Goal: Task Accomplishment & Management: Manage account settings

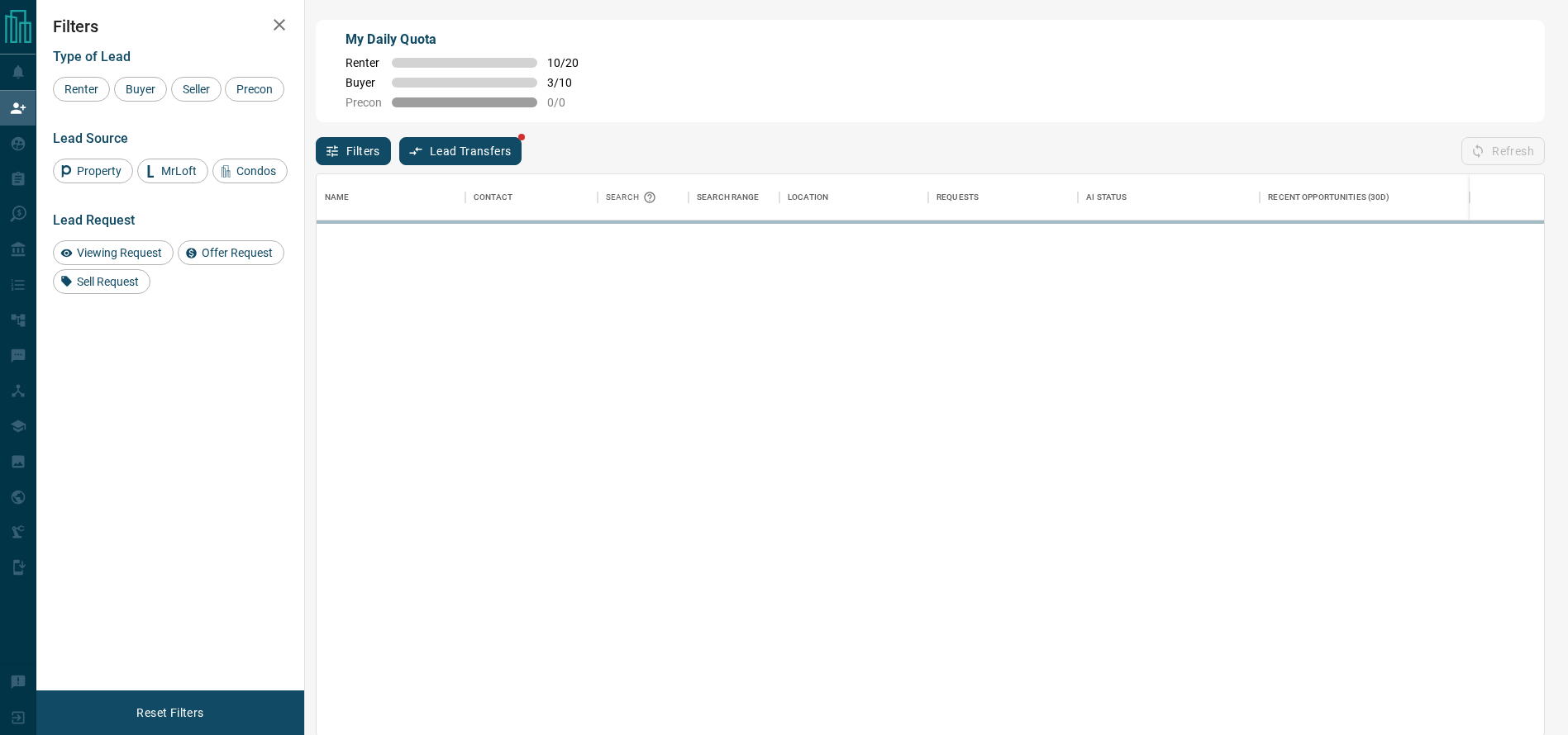
scroll to position [543, 1209]
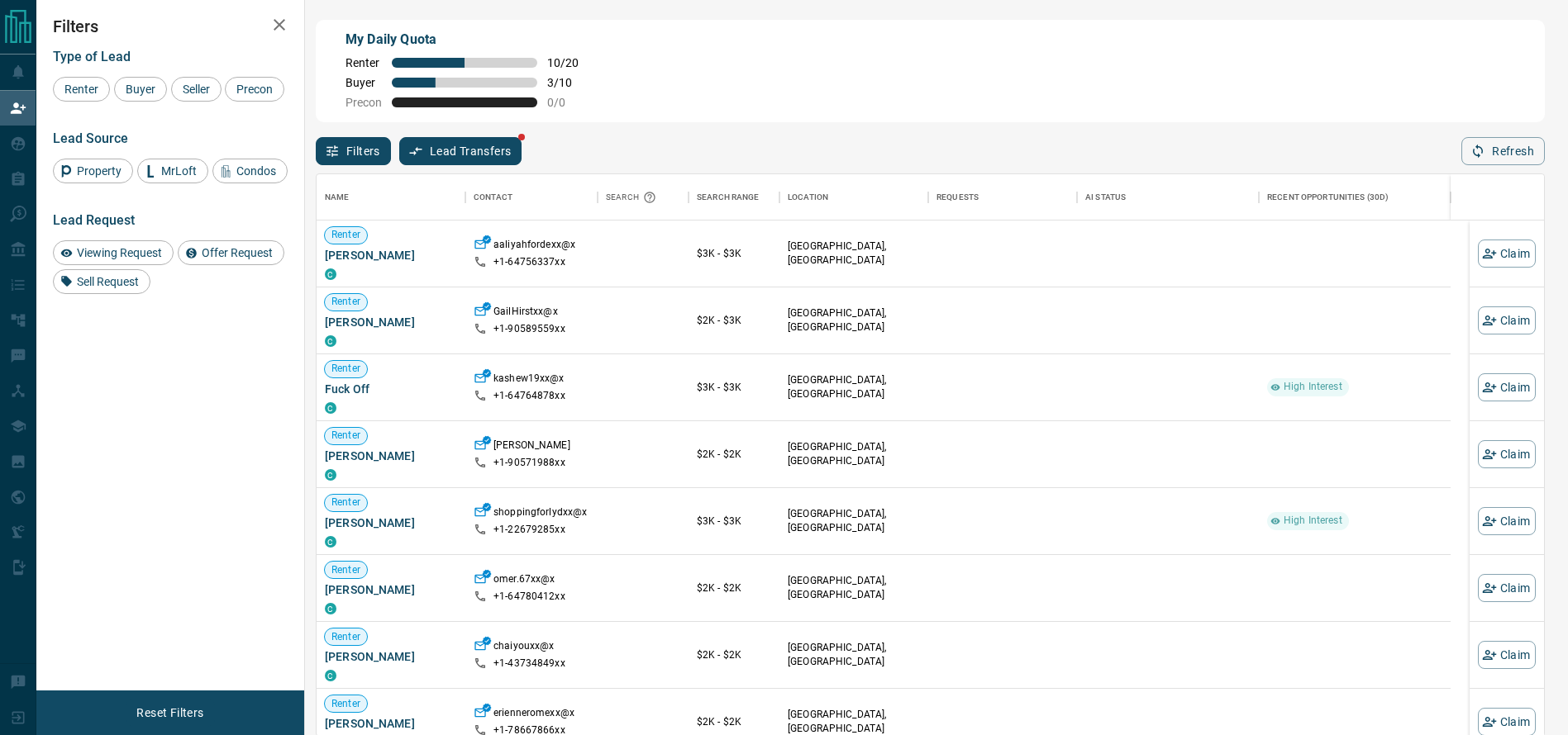
click at [1500, 171] on div "Name Contact Search Search Range Location Requests AI Status Recent Opportuniti…" at bounding box center [930, 451] width 1229 height 571
click at [1500, 160] on button "Refresh" at bounding box center [1503, 151] width 83 height 28
click at [1522, 149] on button "Refresh" at bounding box center [1503, 151] width 83 height 28
click at [1504, 158] on button "Refresh" at bounding box center [1503, 151] width 83 height 28
click at [896, 238] on div "[GEOGRAPHIC_DATA], [GEOGRAPHIC_DATA]" at bounding box center [853, 254] width 132 height 66
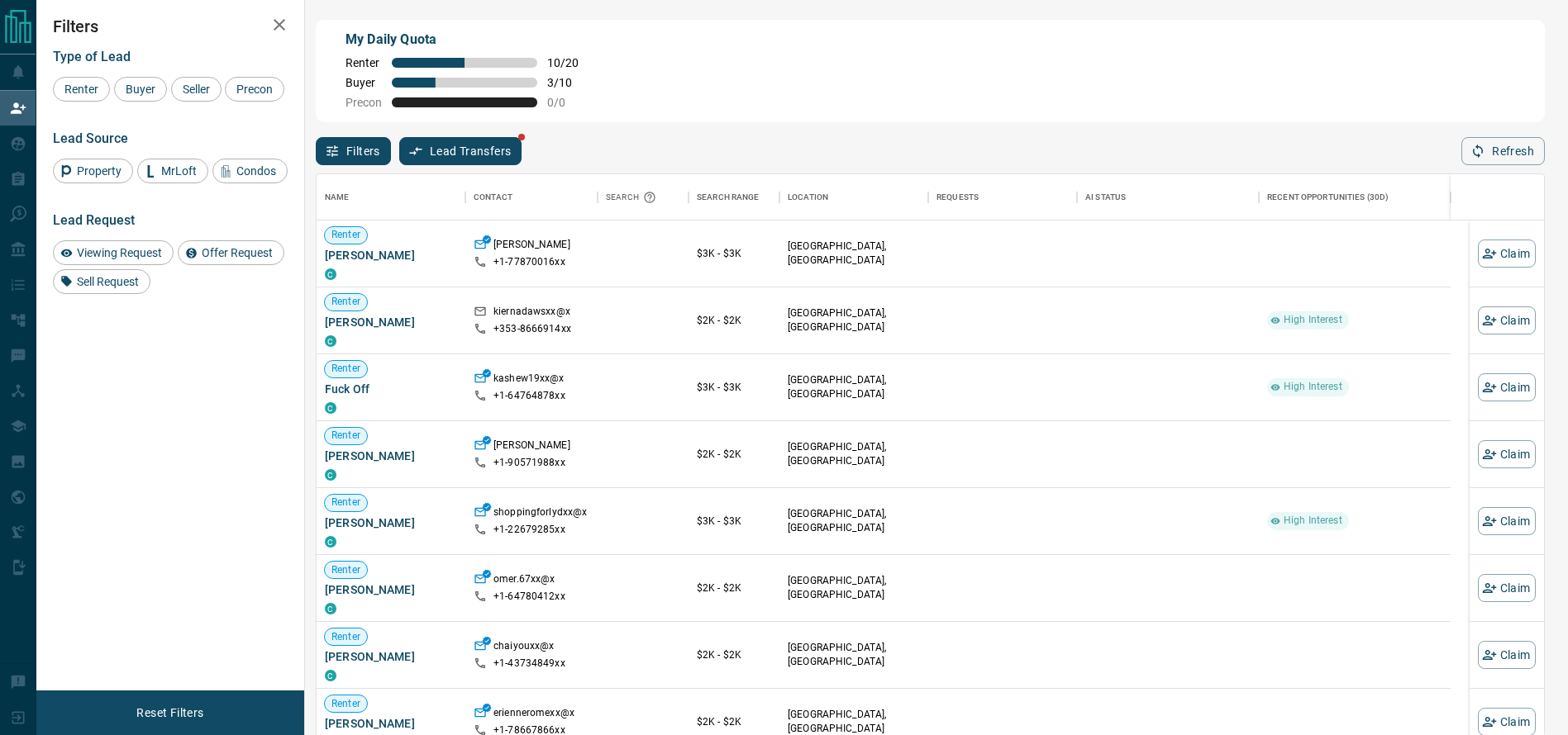
click at [1030, 142] on div "Filters Lead Transfers Refresh" at bounding box center [930, 144] width 1229 height 43
click at [1515, 154] on button "Refresh" at bounding box center [1503, 151] width 83 height 28
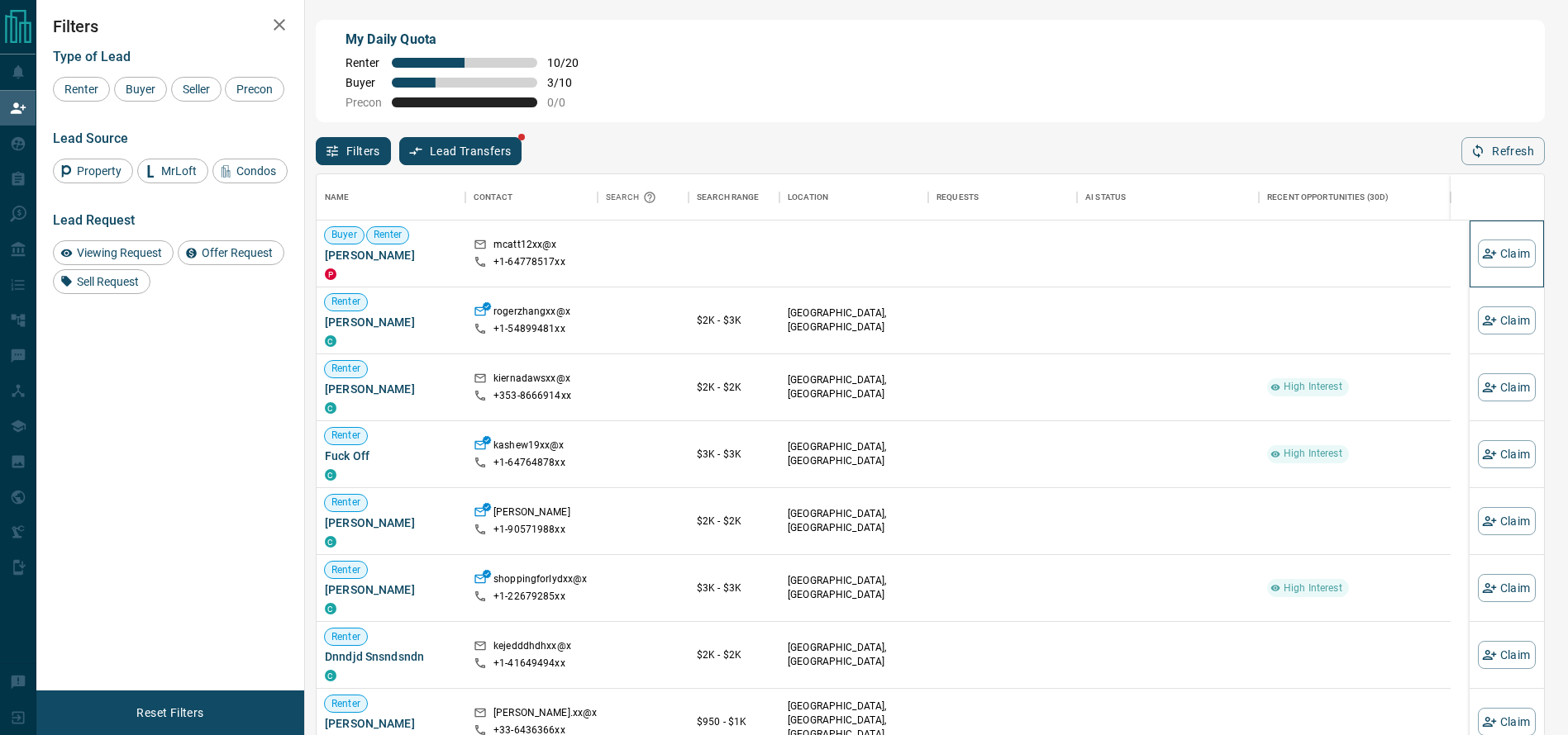
click at [1517, 250] on div "Claim" at bounding box center [1507, 254] width 75 height 67
click at [1505, 267] on button "Claim" at bounding box center [1507, 254] width 58 height 28
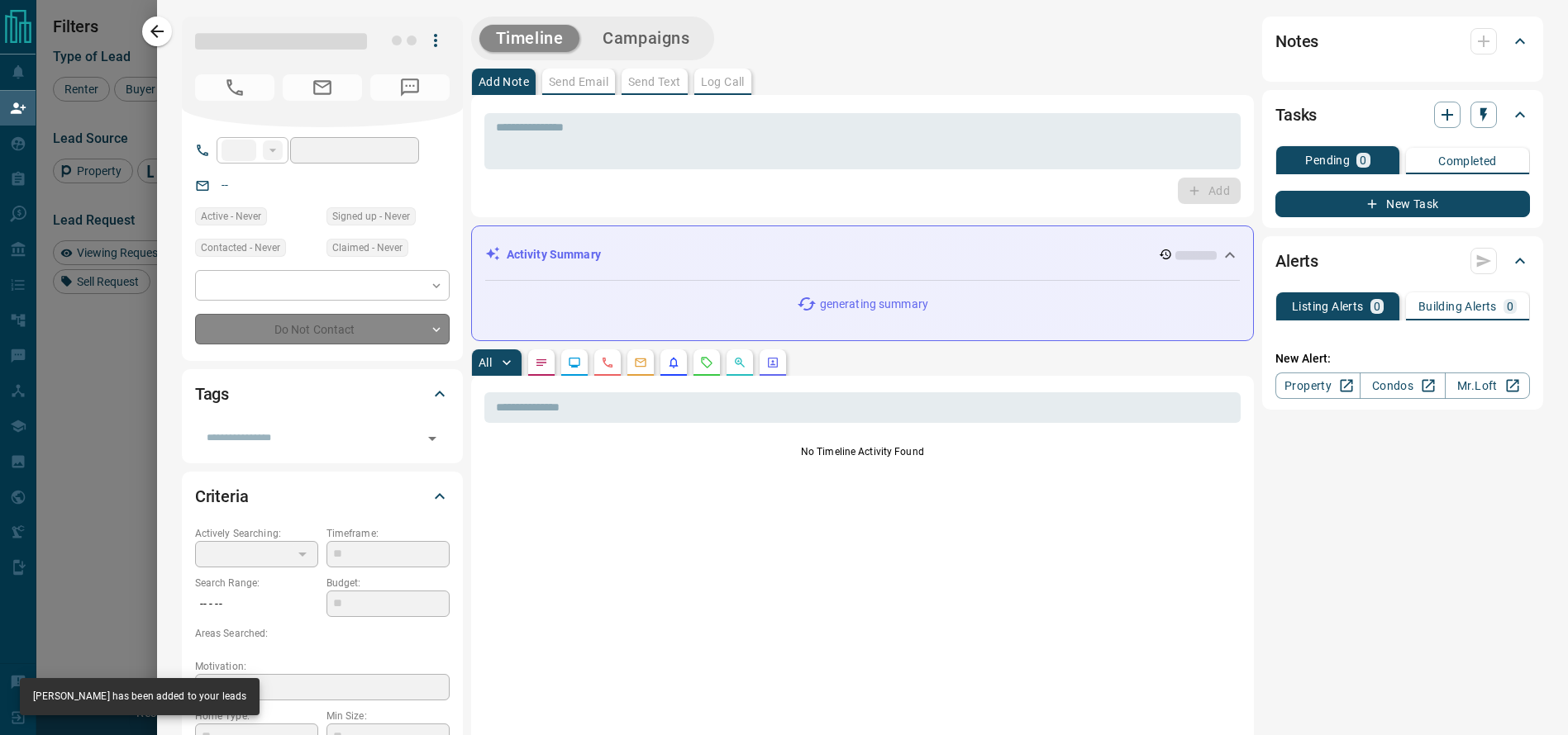
type input "**"
type input "**********"
type input "**"
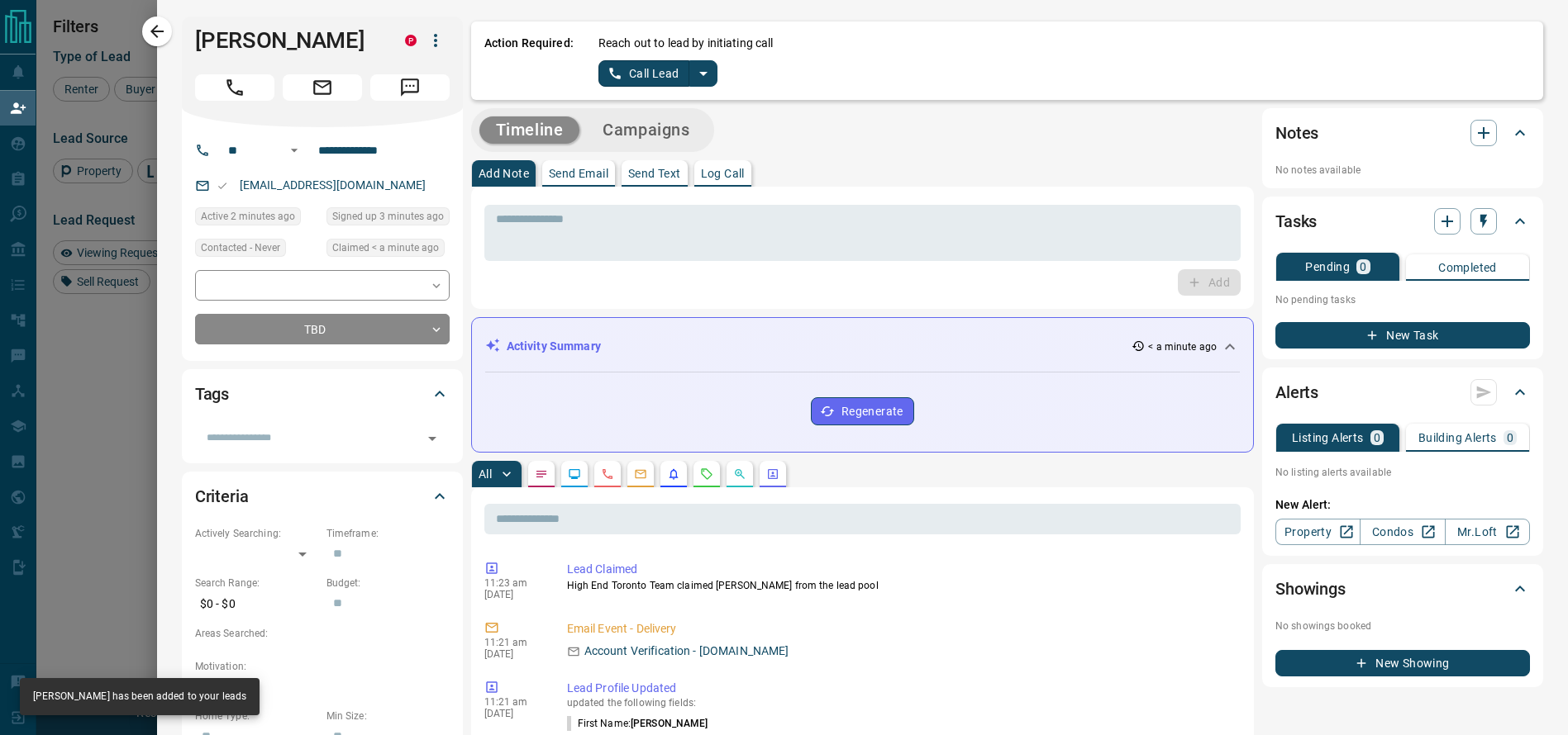
click at [702, 71] on div "Reach out to lead by initiating call Call Lead" at bounding box center [1064, 61] width 931 height 52
click at [694, 72] on icon "split button" at bounding box center [704, 74] width 20 height 20
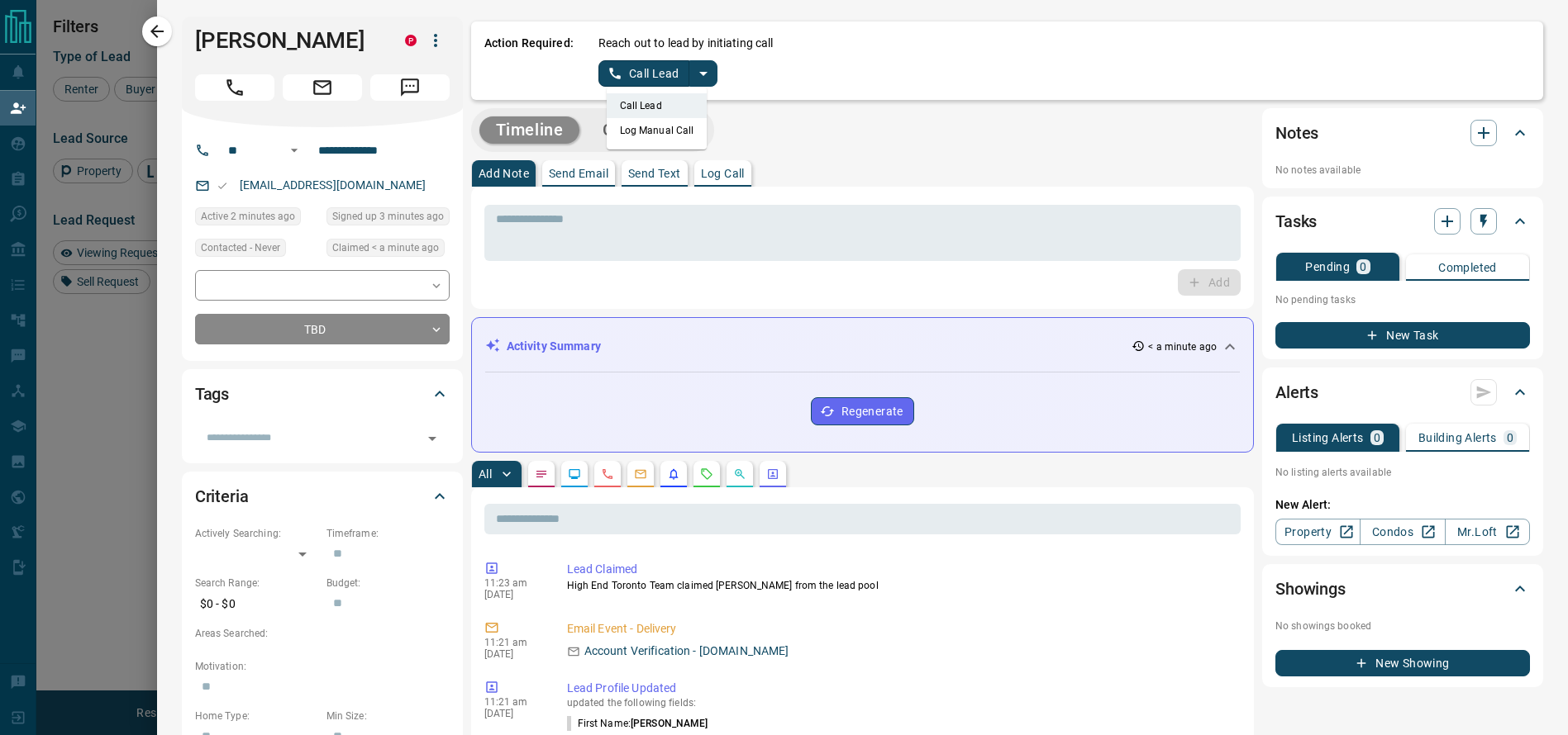
click at [629, 128] on li "Log Manual Call" at bounding box center [656, 130] width 101 height 25
click at [607, 93] on div "Action Required: Reach out to lead by initiating call Log Manual Call" at bounding box center [1007, 61] width 1072 height 79
click at [598, 76] on button "Log Manual Call" at bounding box center [652, 74] width 109 height 27
click at [598, 75] on button "Yes" at bounding box center [615, 73] width 33 height 26
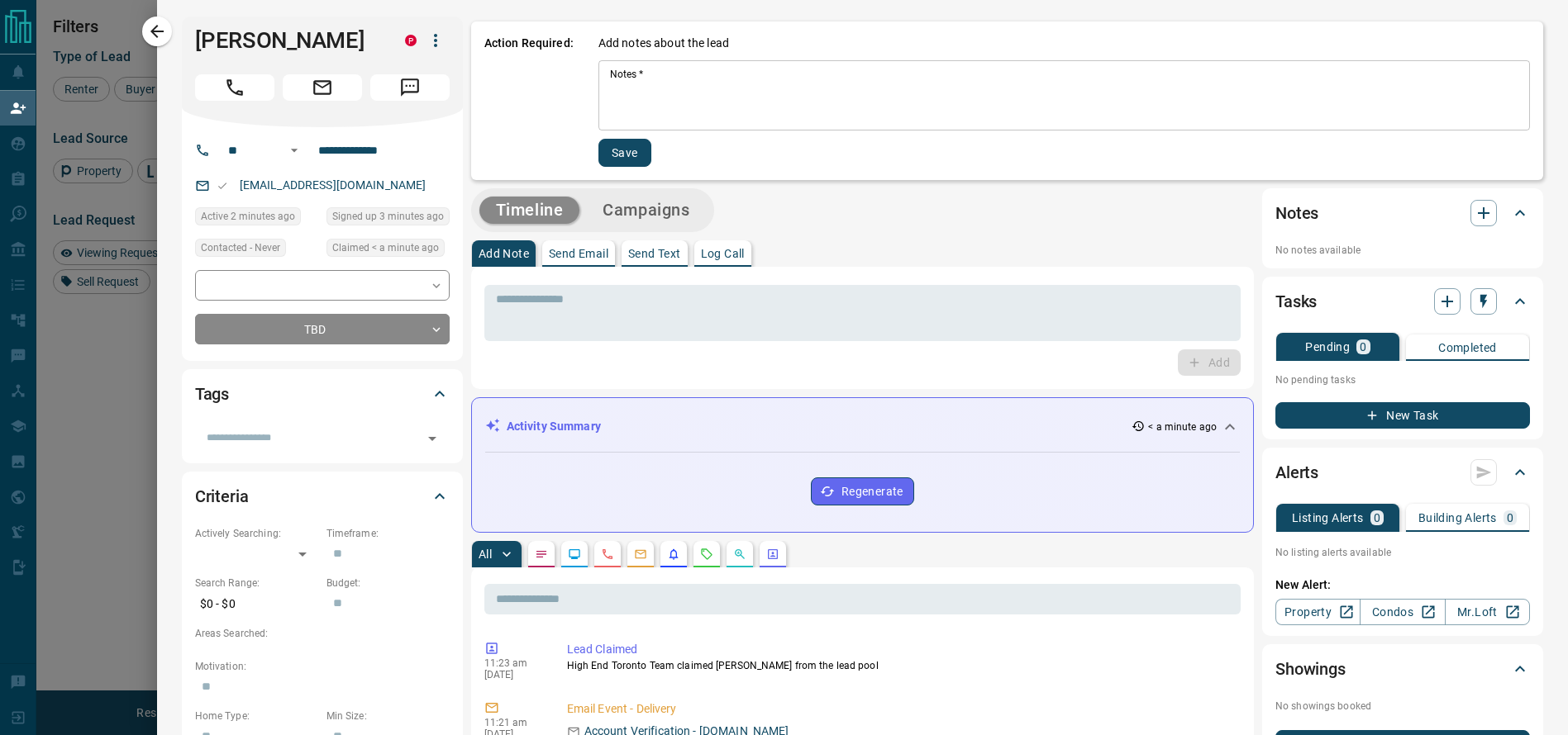
click at [598, 76] on div "* Notes   *" at bounding box center [1064, 96] width 931 height 71
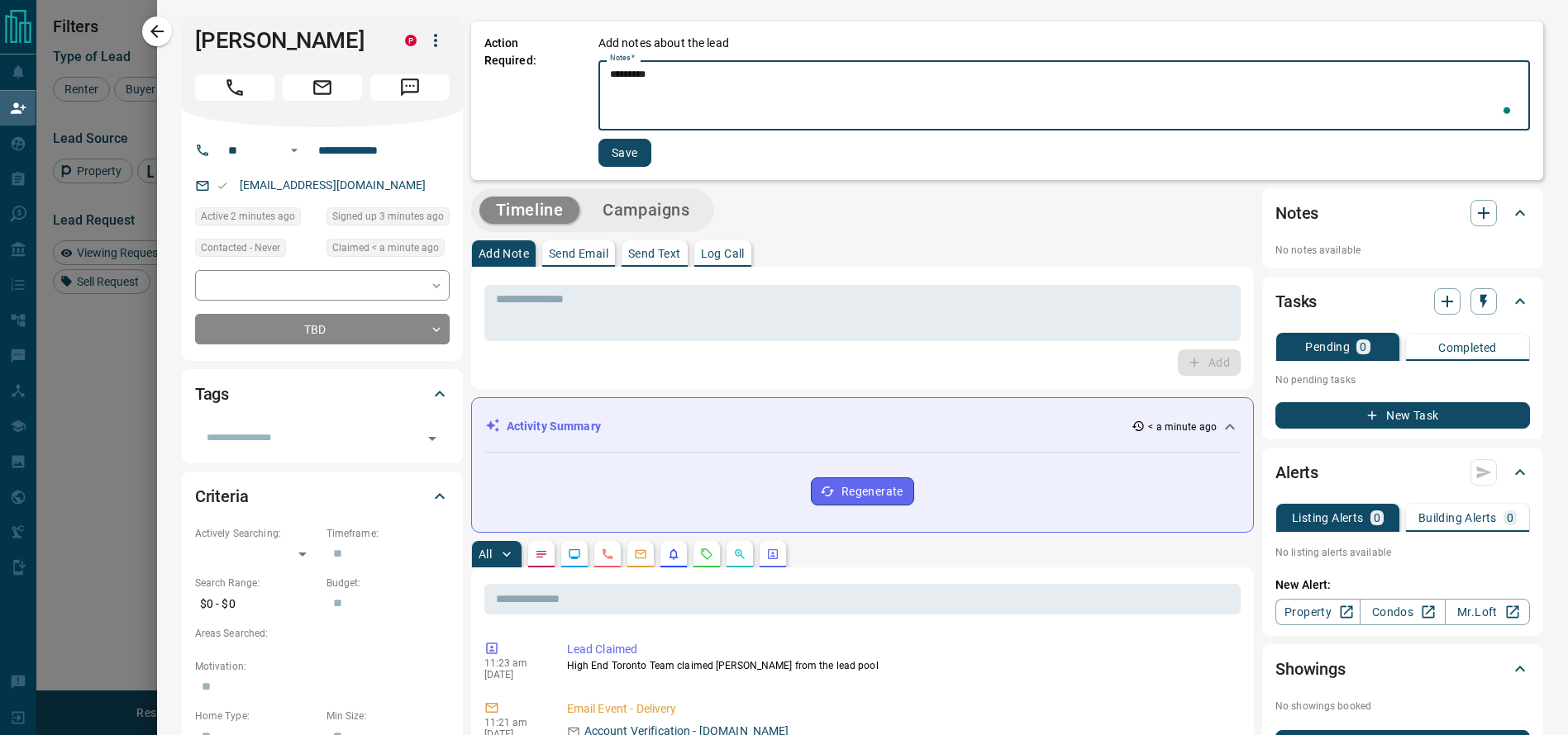
type textarea "*********"
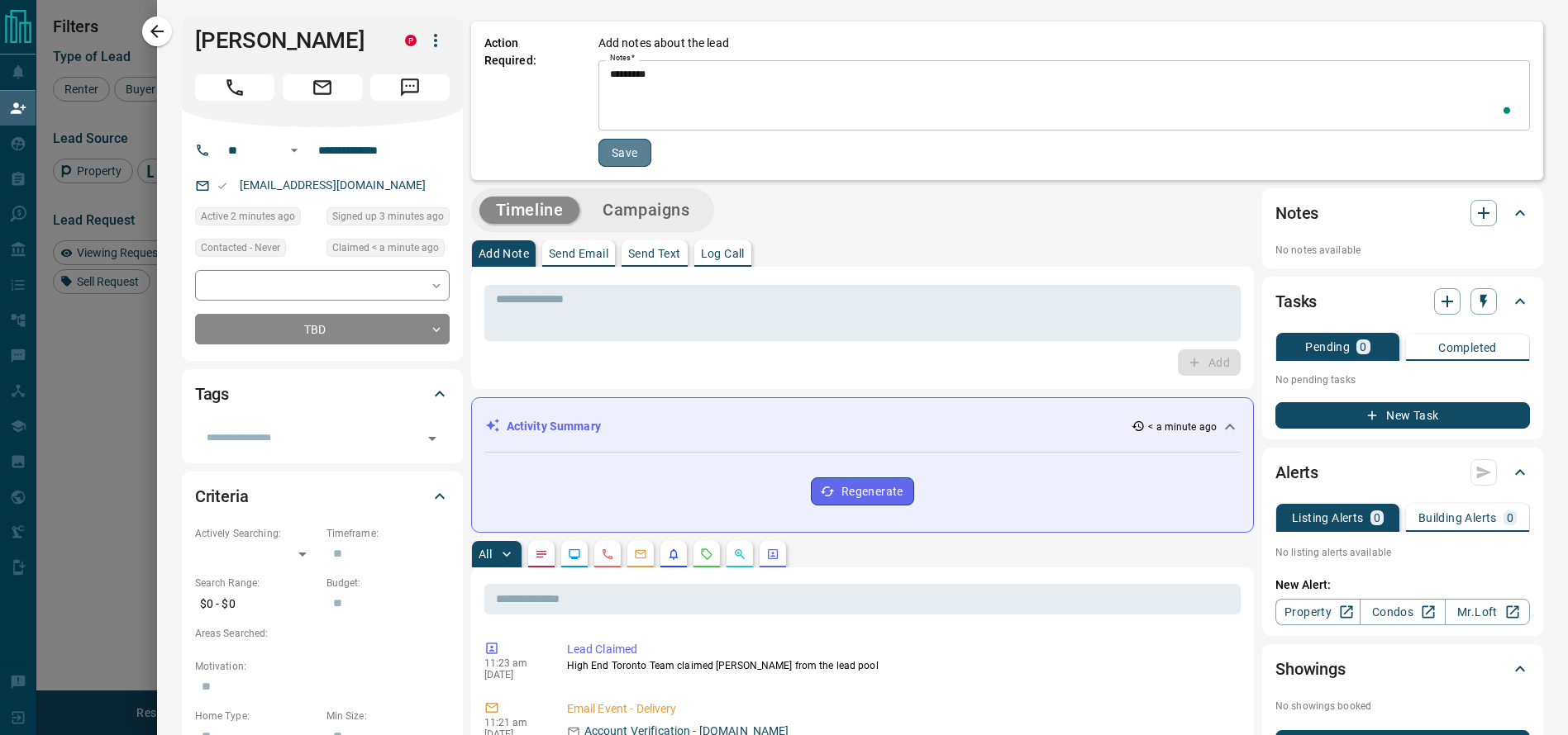
click at [614, 158] on button "Save" at bounding box center [625, 153] width 53 height 28
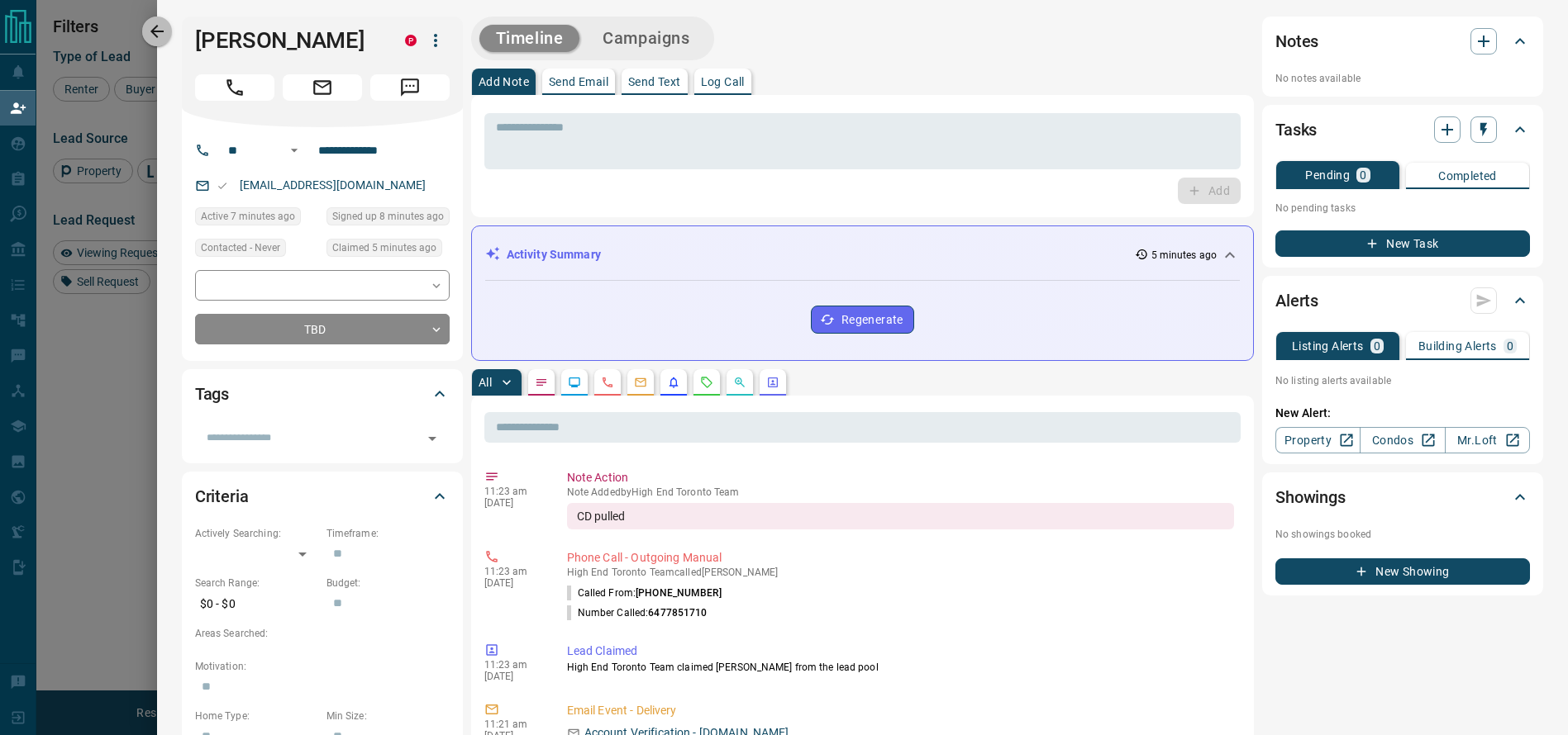
drag, startPoint x: 163, startPoint y: 36, endPoint x: 285, endPoint y: 98, distance: 136.9
click at [160, 35] on icon "button" at bounding box center [157, 32] width 20 height 20
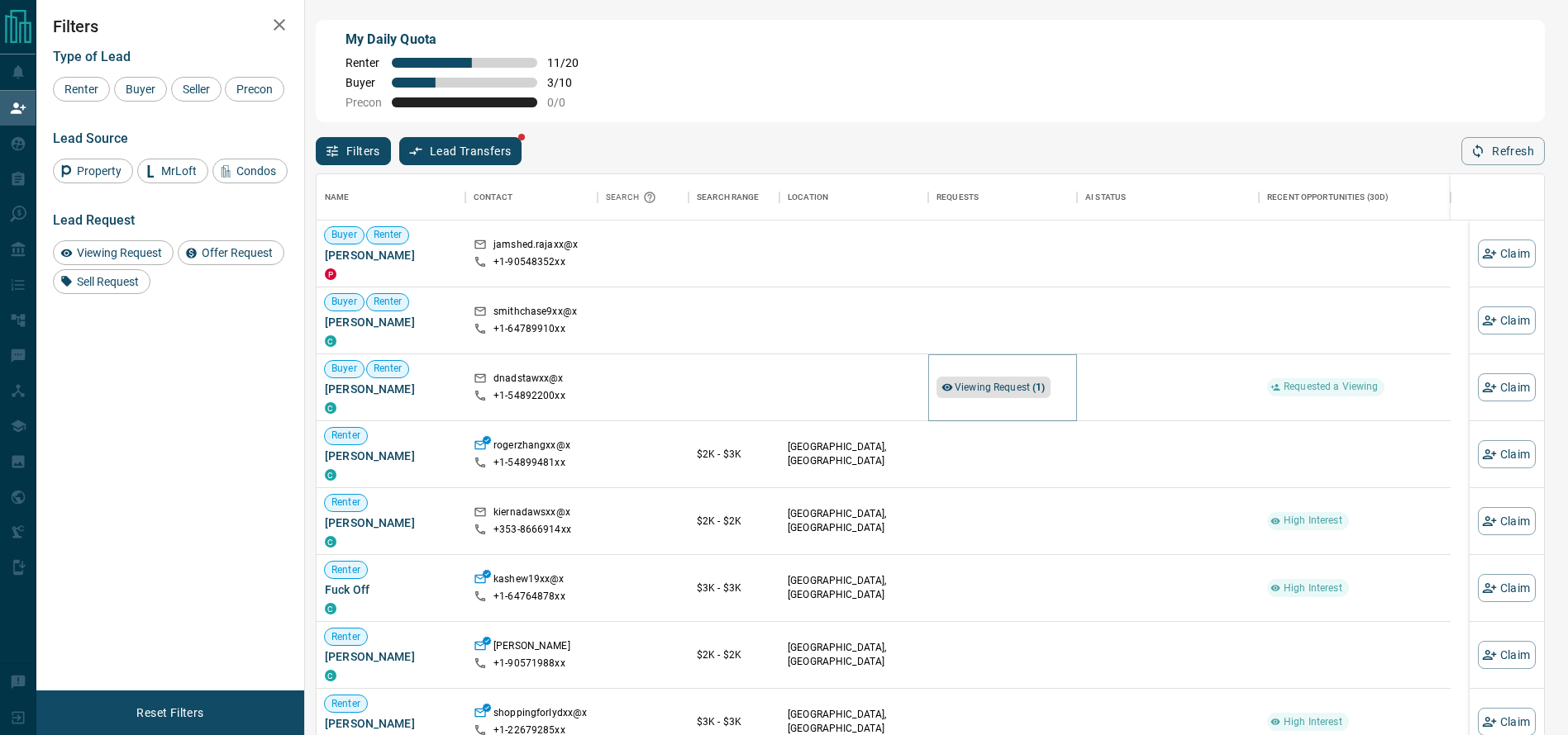
click at [1030, 396] on span "Viewing Request ( 1 )" at bounding box center [1000, 388] width 91 height 17
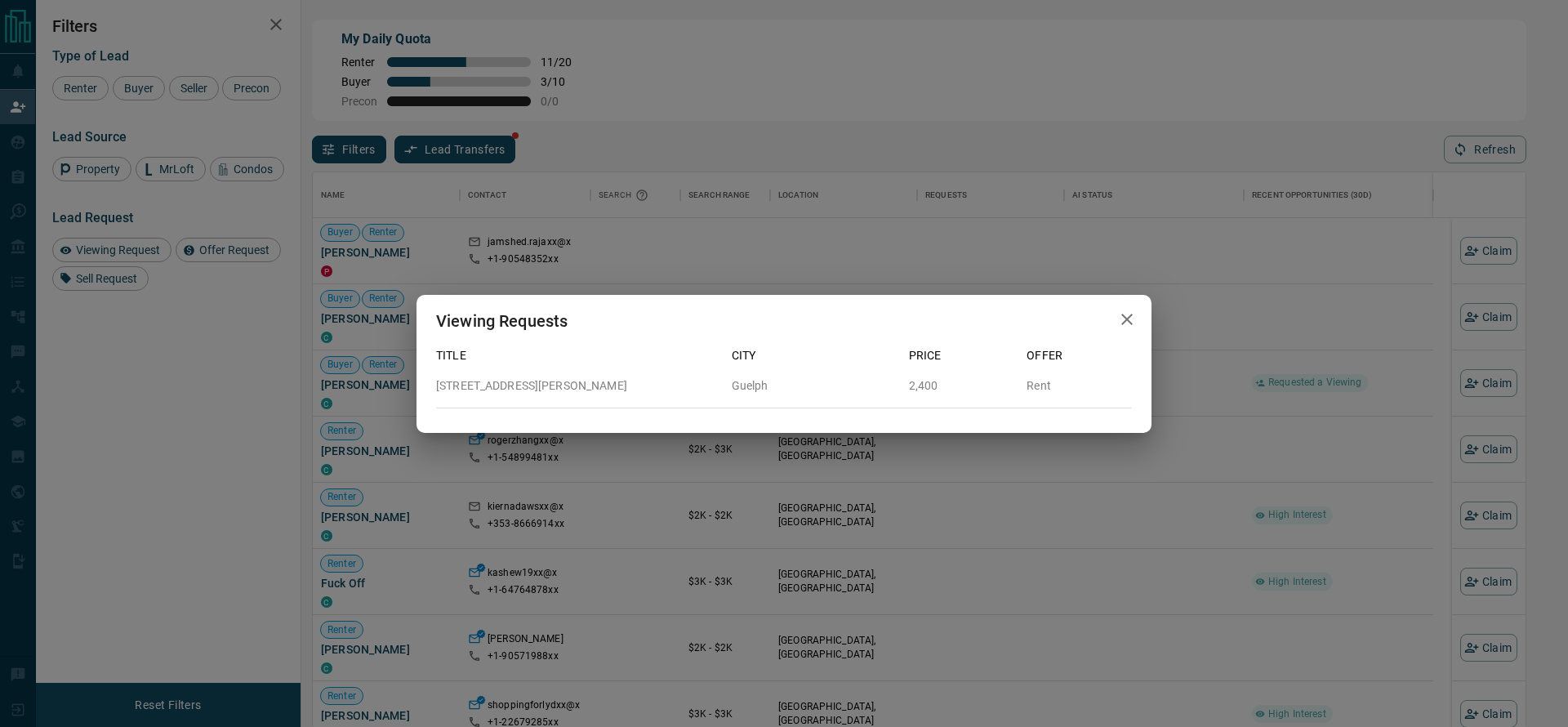
click at [1323, 402] on div "Viewing Requests Title City Price Offer [STREET_ADDRESS][PERSON_NAME] 2,400 Rent" at bounding box center [784, 363] width 1568 height 727
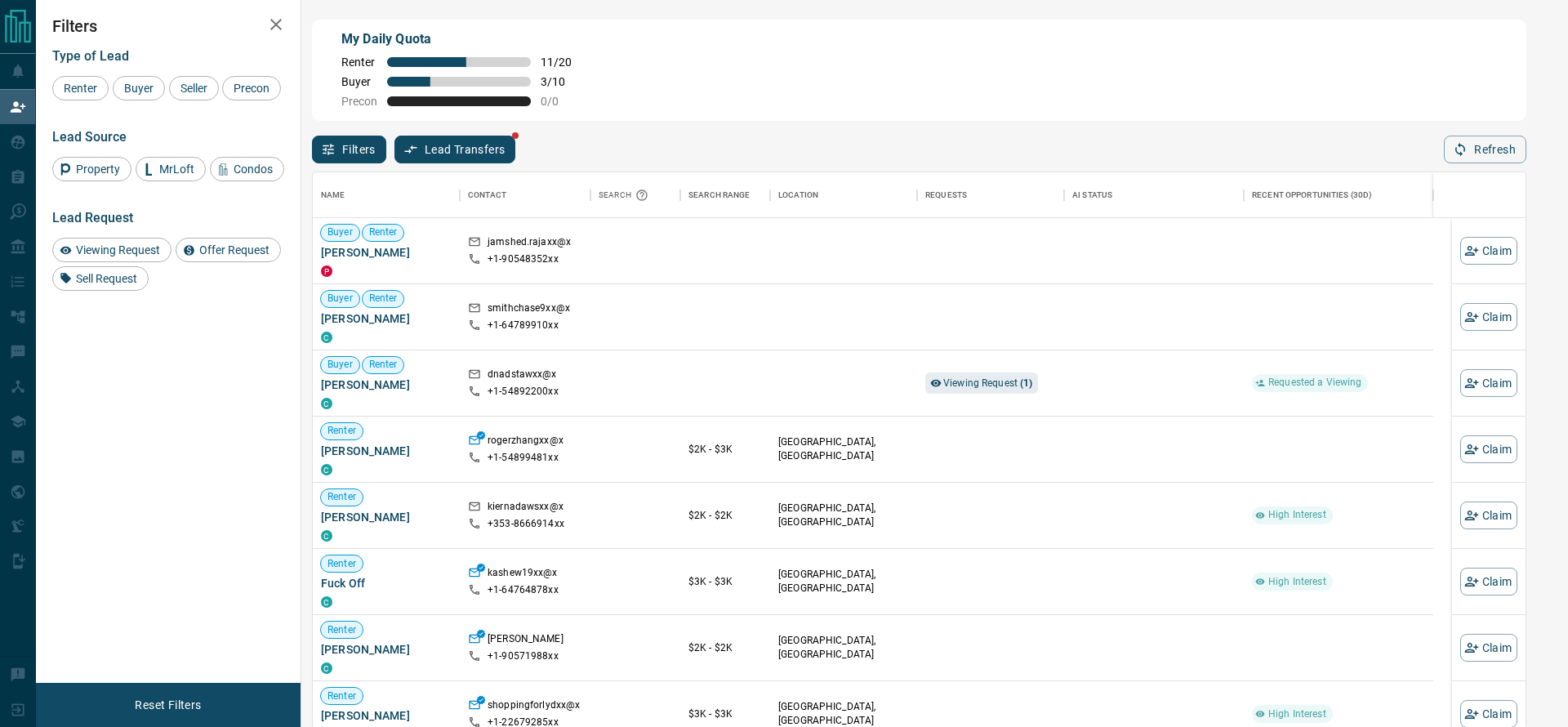
click at [1326, 402] on div "Viewing Requests Title City Price Offer [STREET_ADDRESS][PERSON_NAME] 2,400 Rent" at bounding box center [784, 363] width 1568 height 727
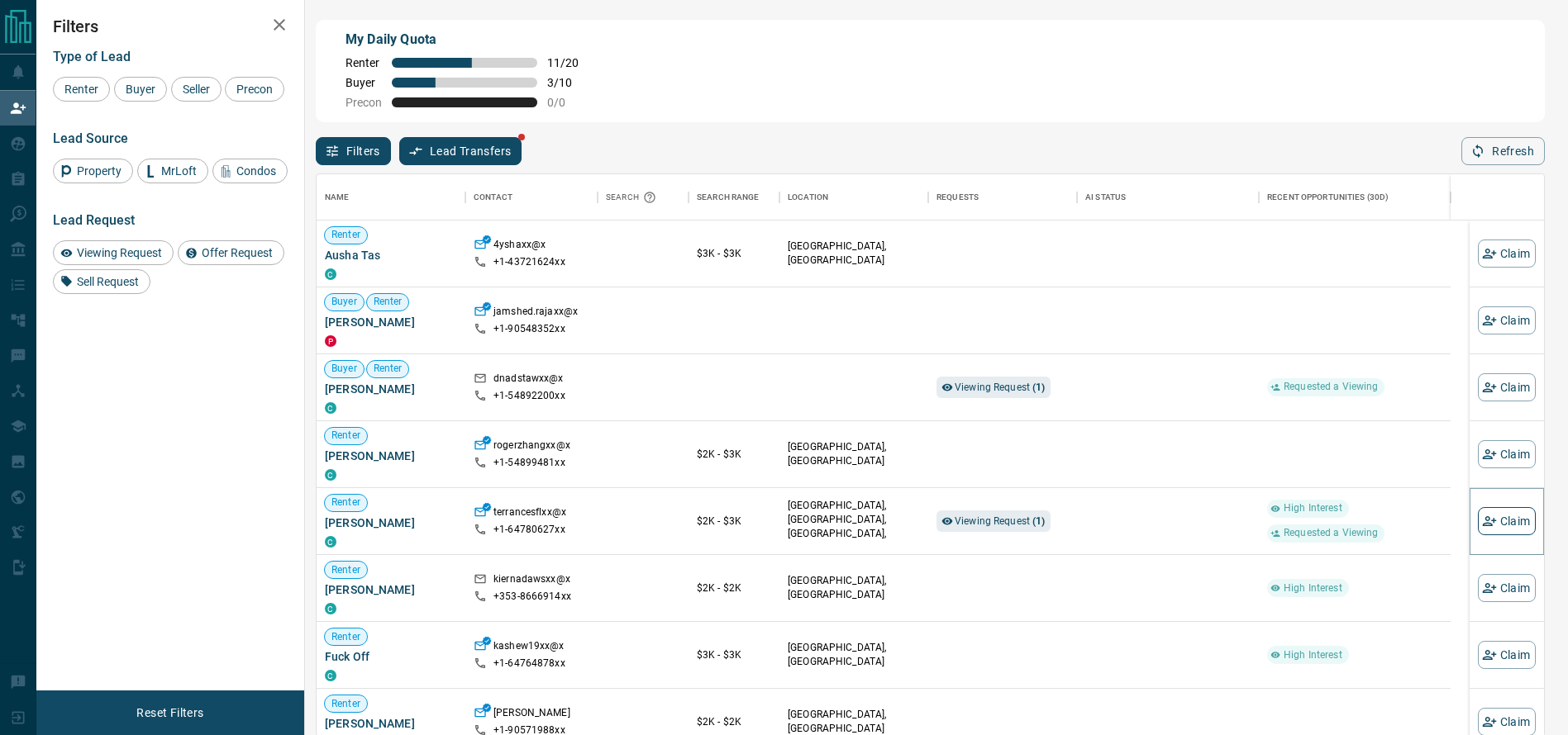
click at [1491, 532] on button "Claim" at bounding box center [1507, 522] width 58 height 28
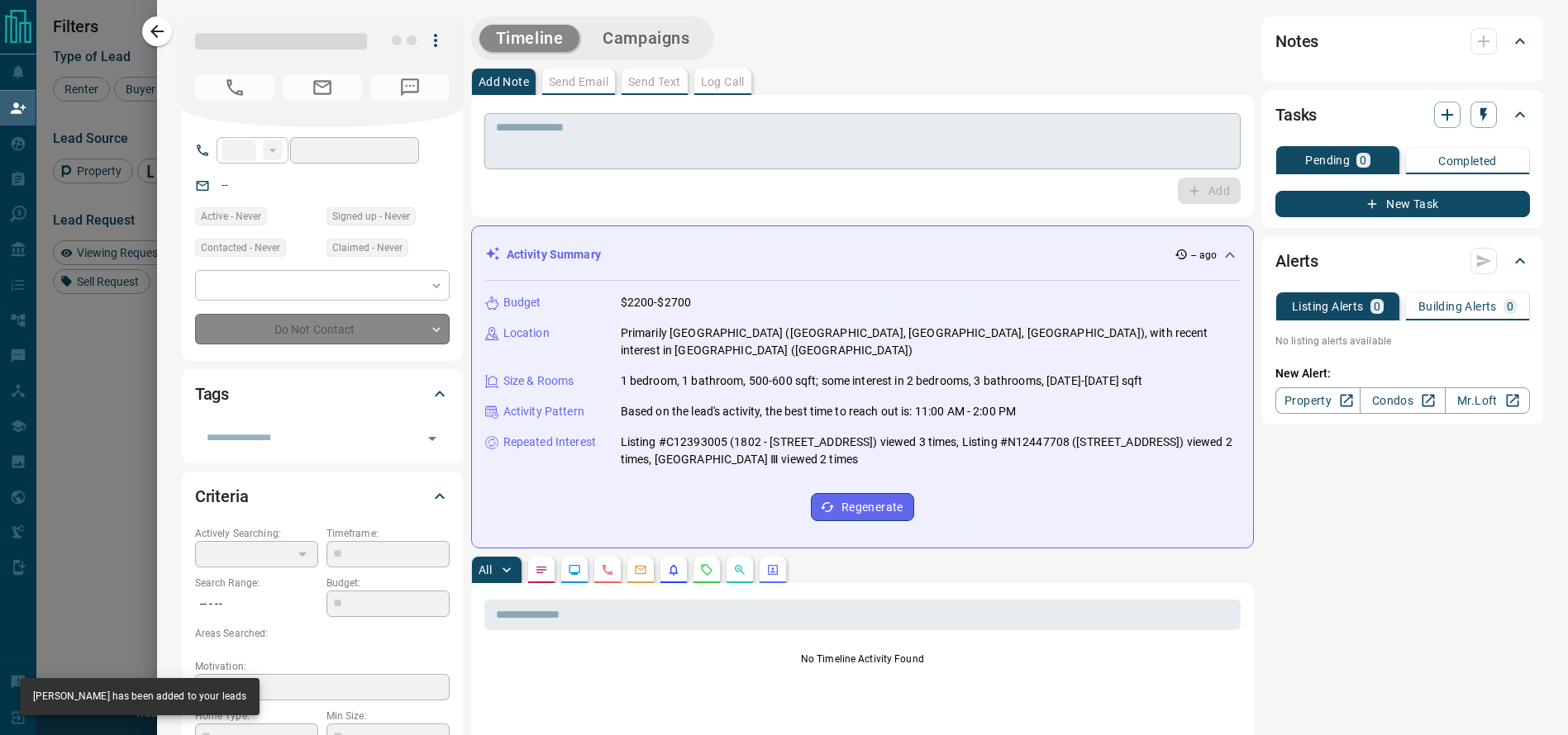
type input "**"
type input "**********"
type input "*"
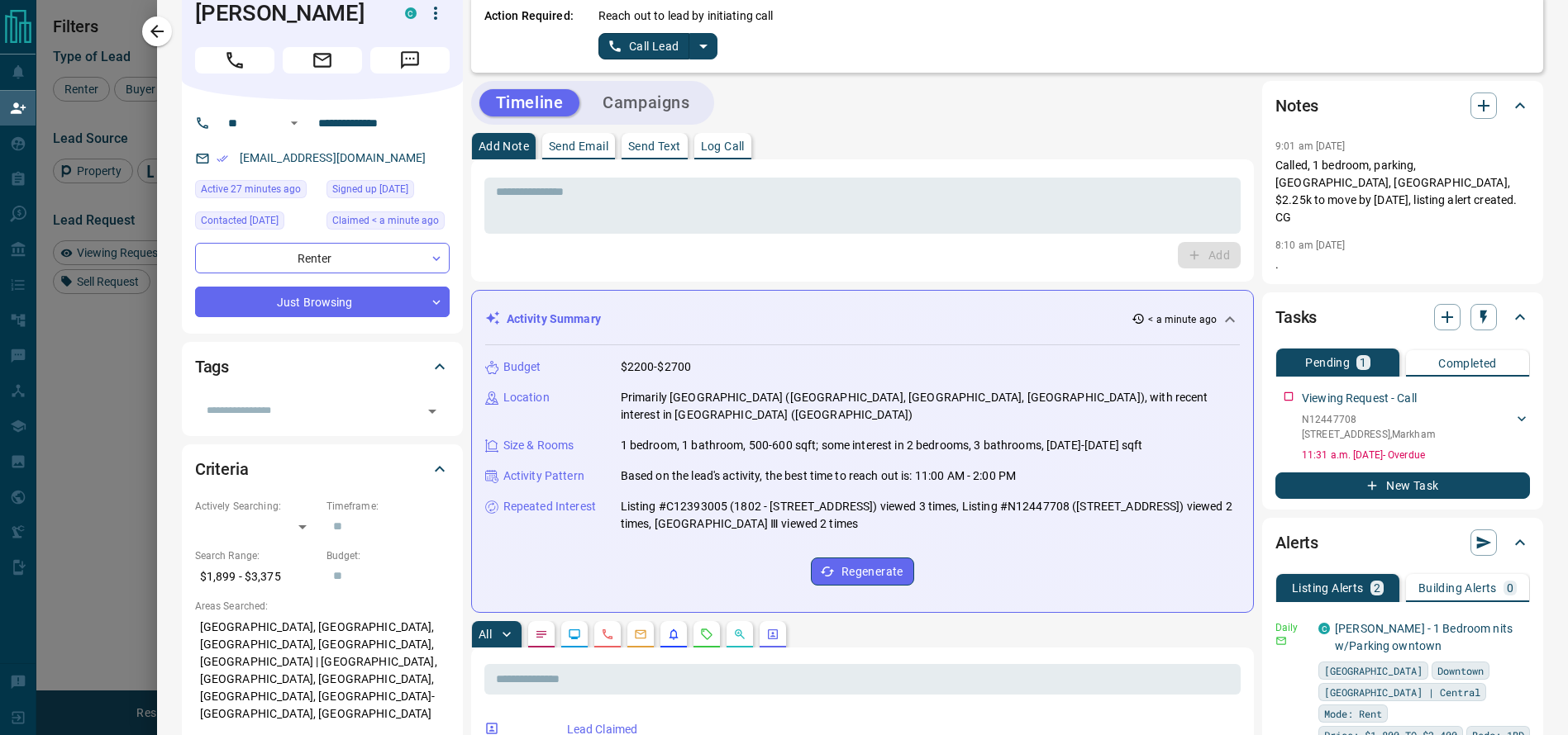
scroll to position [30, 0]
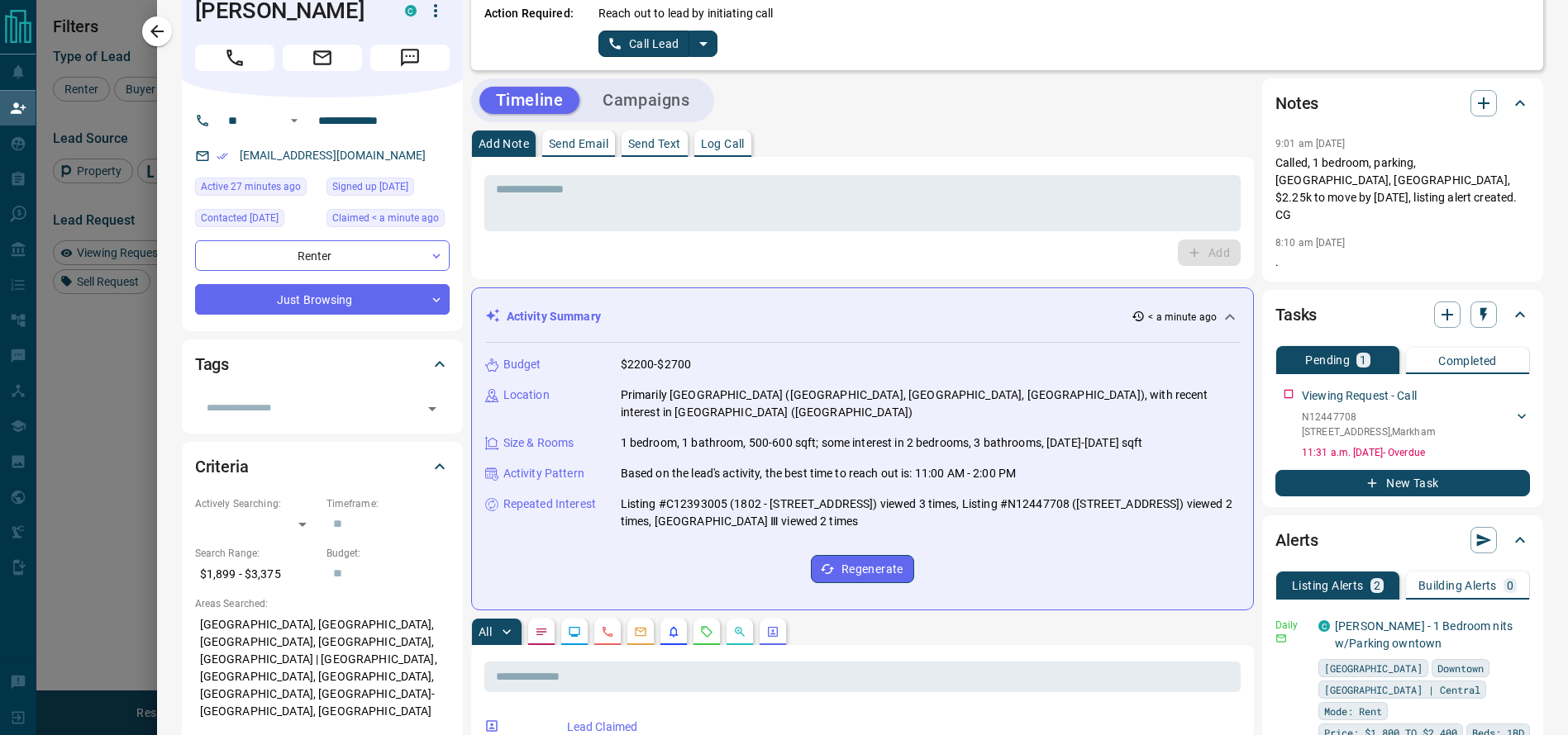
click at [1043, 116] on div "Timeline Campaigns" at bounding box center [863, 100] width 783 height 44
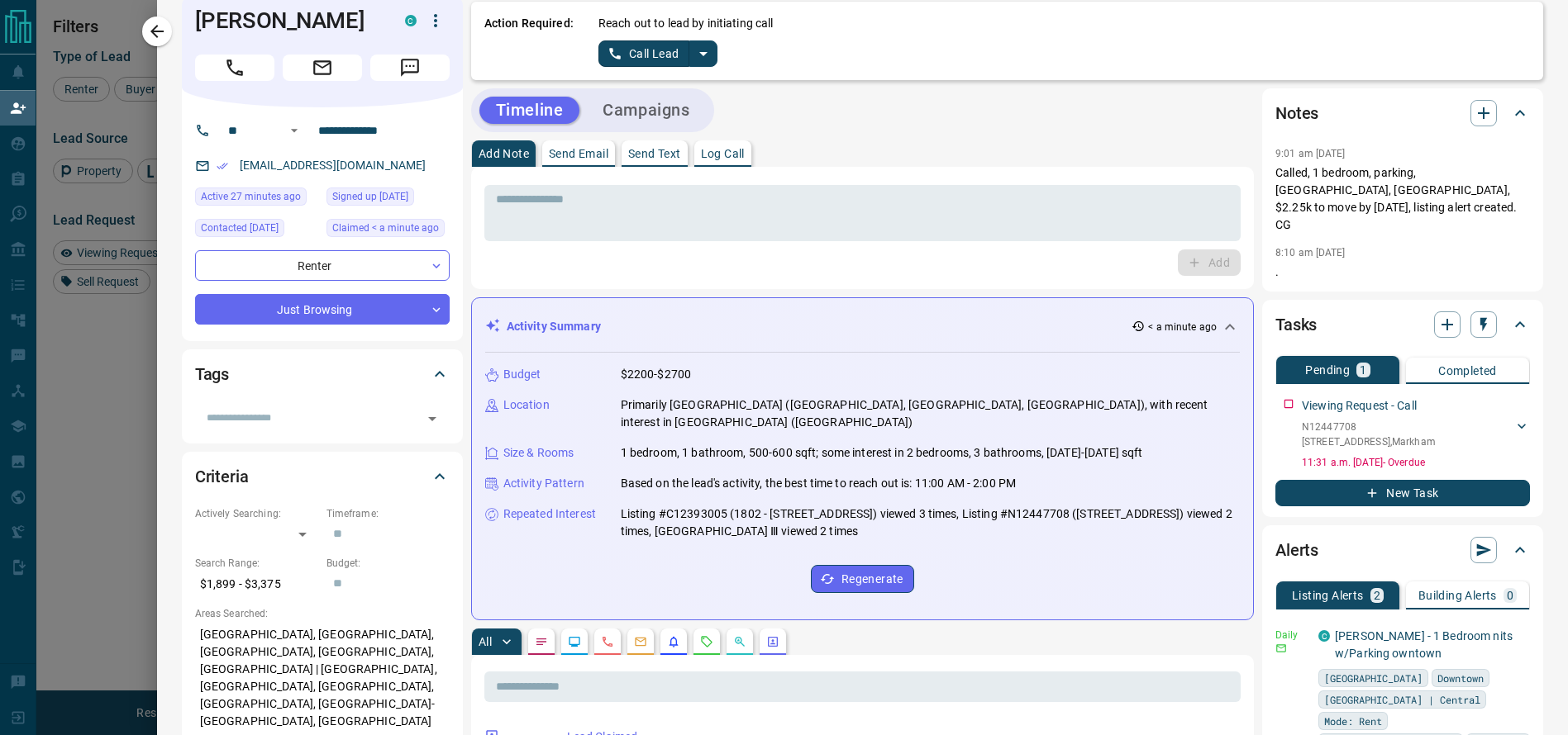
scroll to position [17, 0]
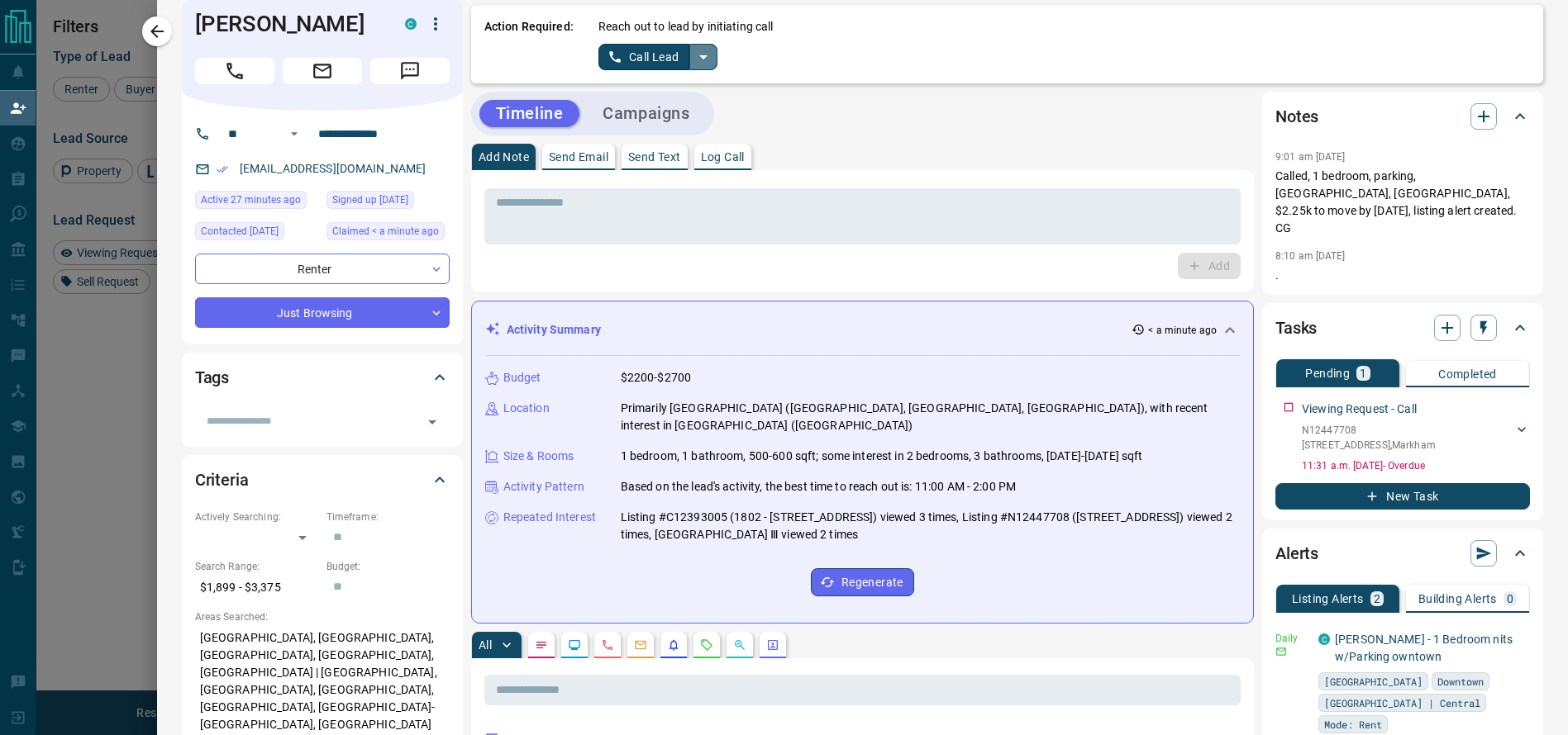
click at [694, 55] on icon "split button" at bounding box center [704, 57] width 20 height 20
click at [637, 120] on li "Log Manual Call" at bounding box center [656, 114] width 101 height 25
click at [607, 56] on button "Log Manual Call" at bounding box center [652, 57] width 109 height 27
click at [598, 53] on button "Yes" at bounding box center [615, 56] width 33 height 26
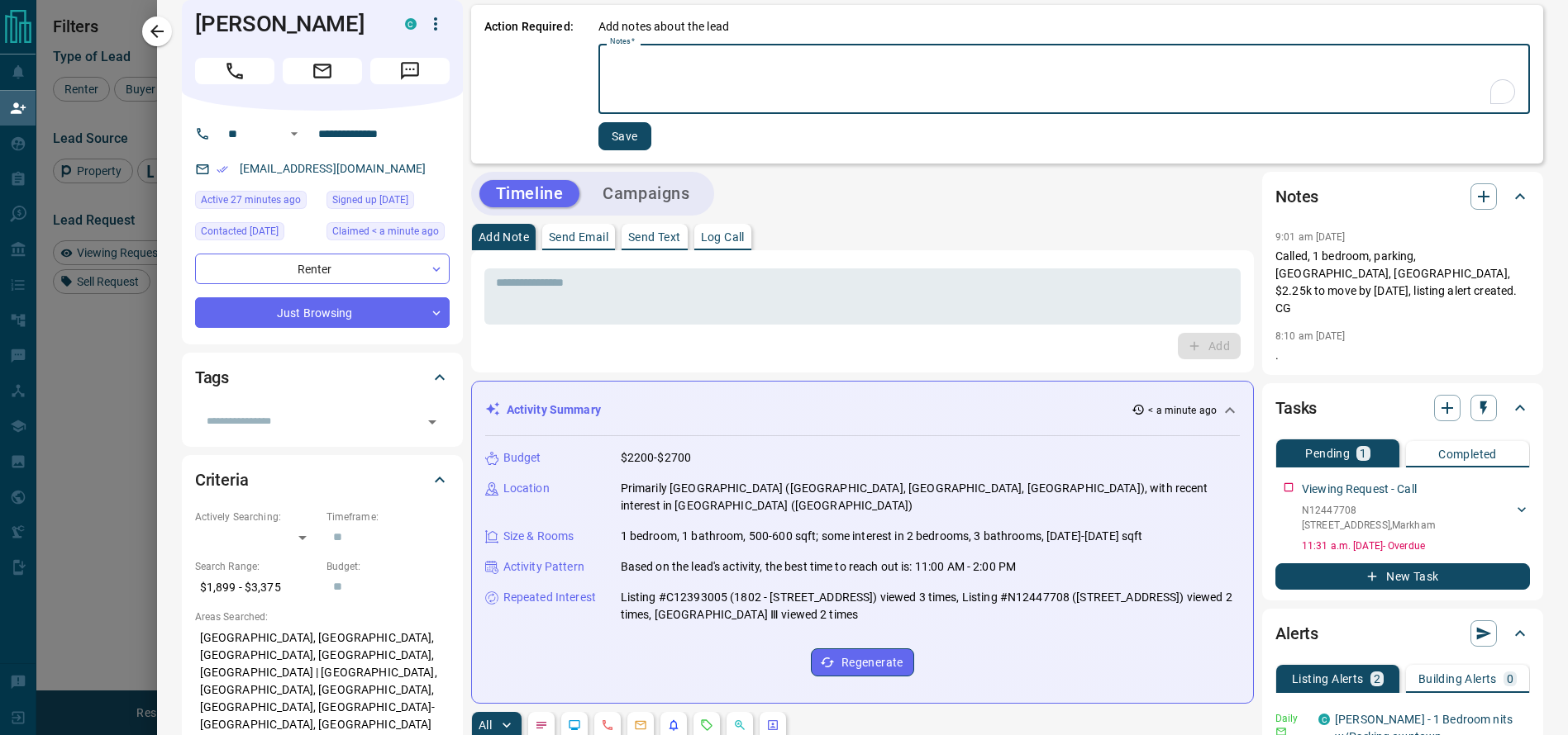
click at [610, 53] on textarea "Notes   *" at bounding box center [1064, 80] width 908 height 56
click at [664, 89] on textarea "Notes   *" at bounding box center [1064, 80] width 908 height 56
type textarea "*********"
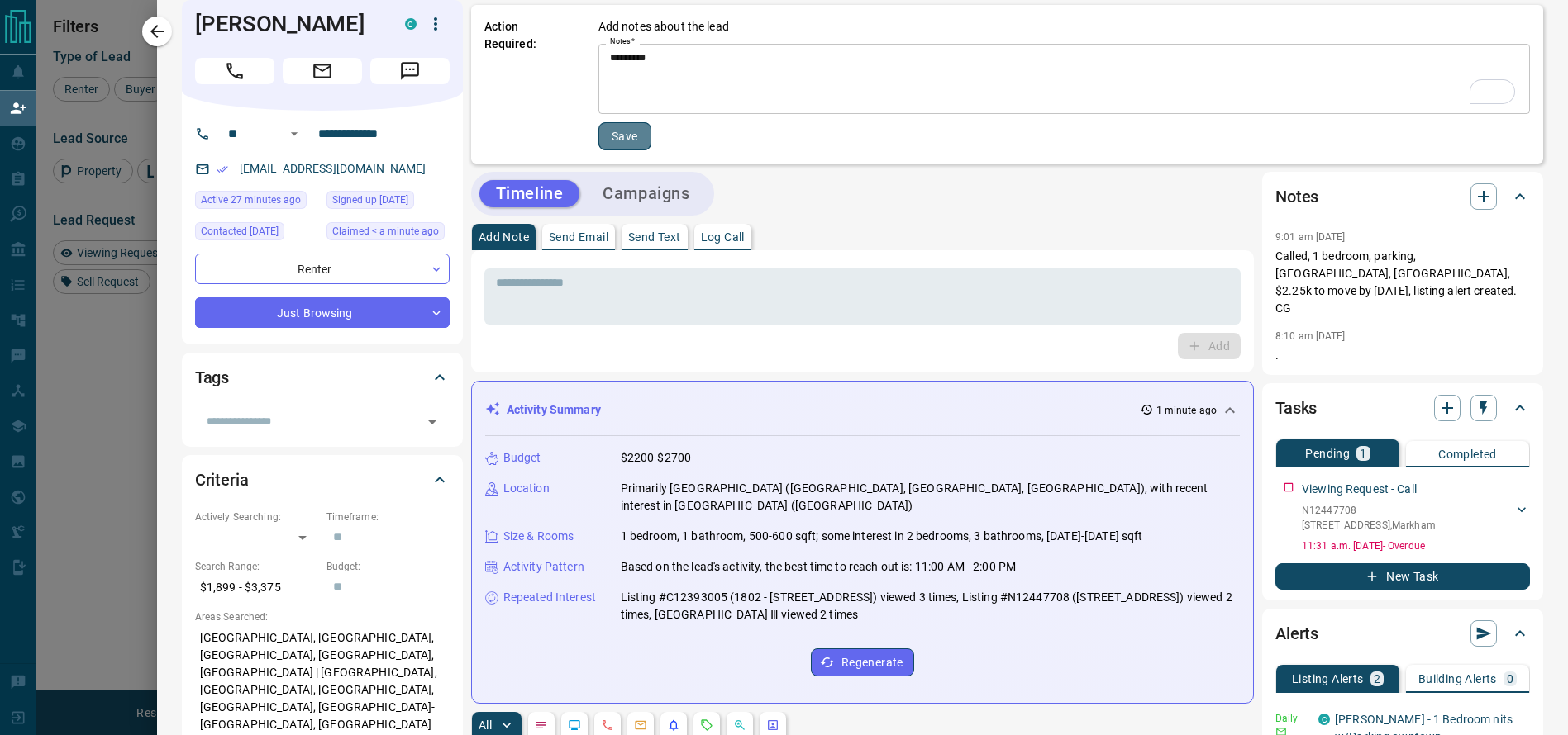
click at [609, 139] on button "Save" at bounding box center [625, 136] width 53 height 28
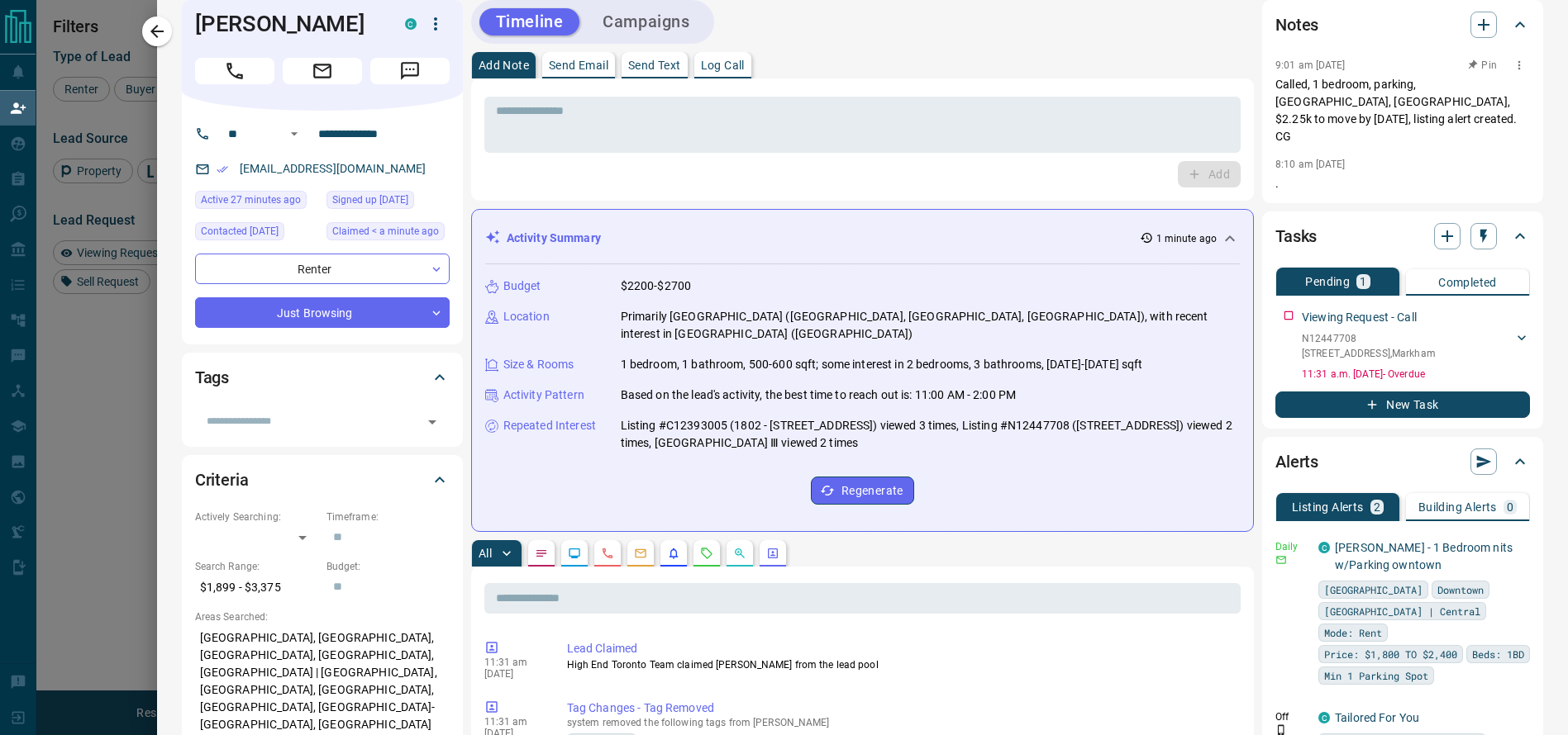
click at [1311, 115] on p "Called, 1 bedroom, parking, [GEOGRAPHIC_DATA], [GEOGRAPHIC_DATA], $2.25k to mov…" at bounding box center [1403, 111] width 254 height 70
click at [1399, 119] on p "Called, 1 bedroom, parking, [GEOGRAPHIC_DATA], [GEOGRAPHIC_DATA], $2.25k to mov…" at bounding box center [1403, 111] width 254 height 70
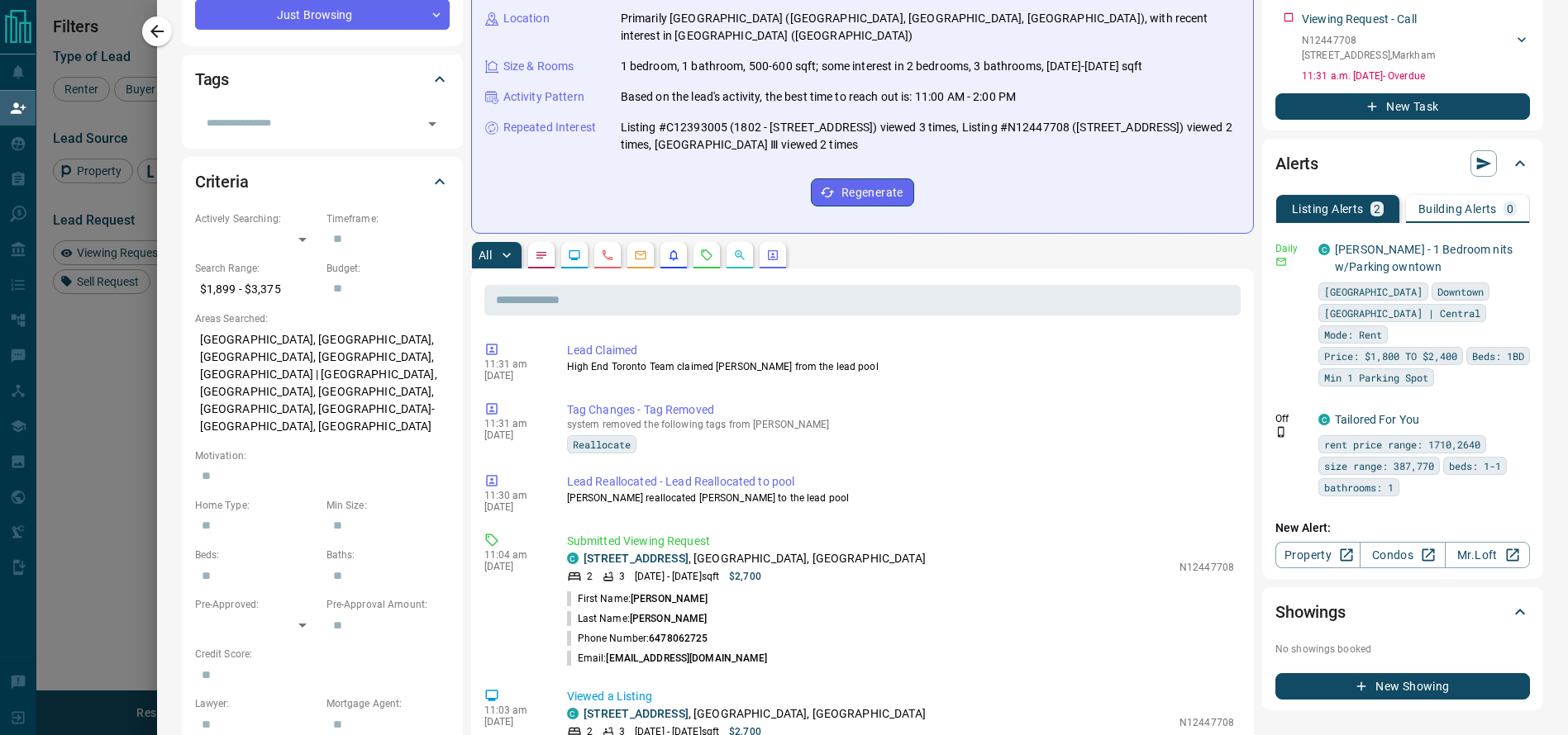
scroll to position [322, 0]
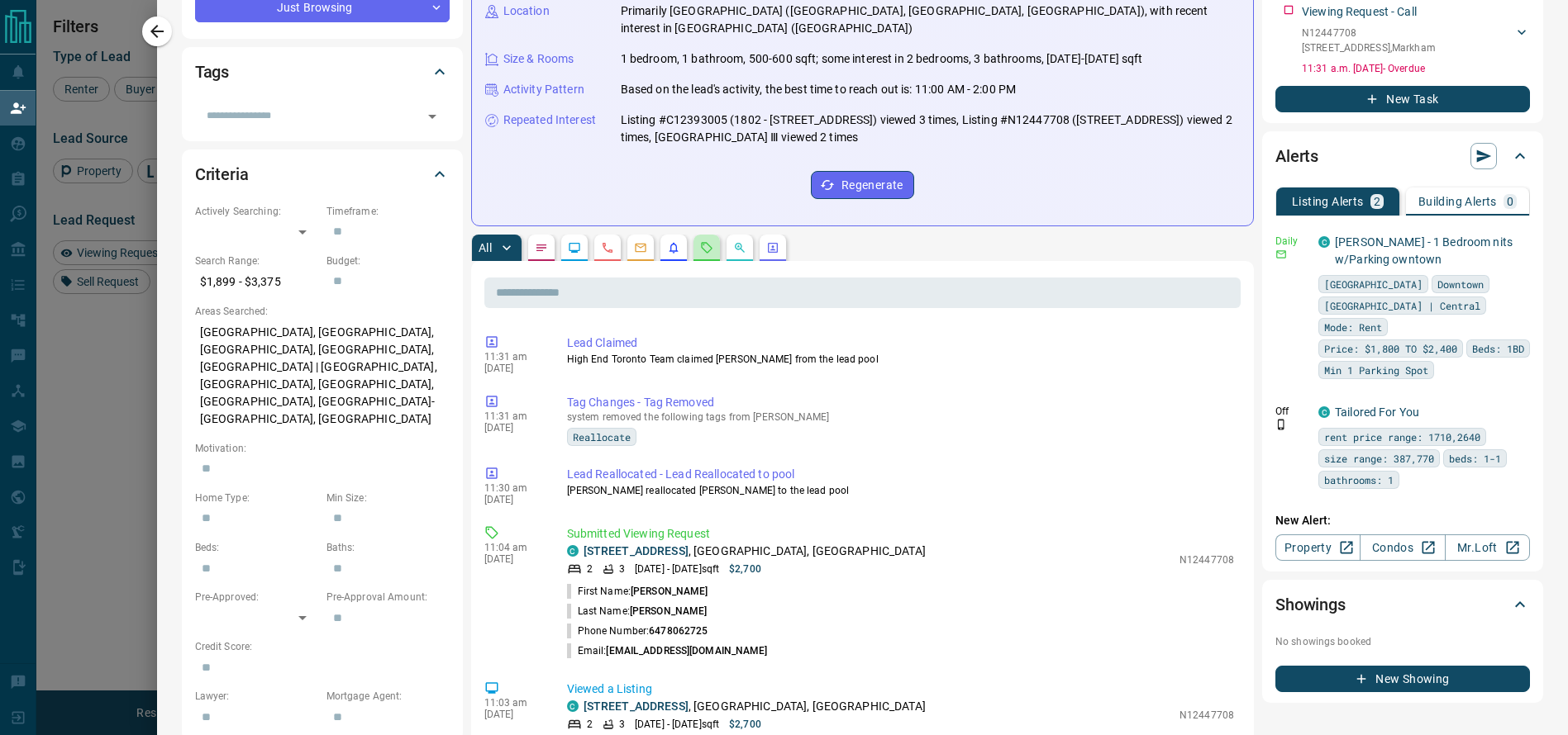
click at [696, 235] on button "button" at bounding box center [707, 248] width 27 height 27
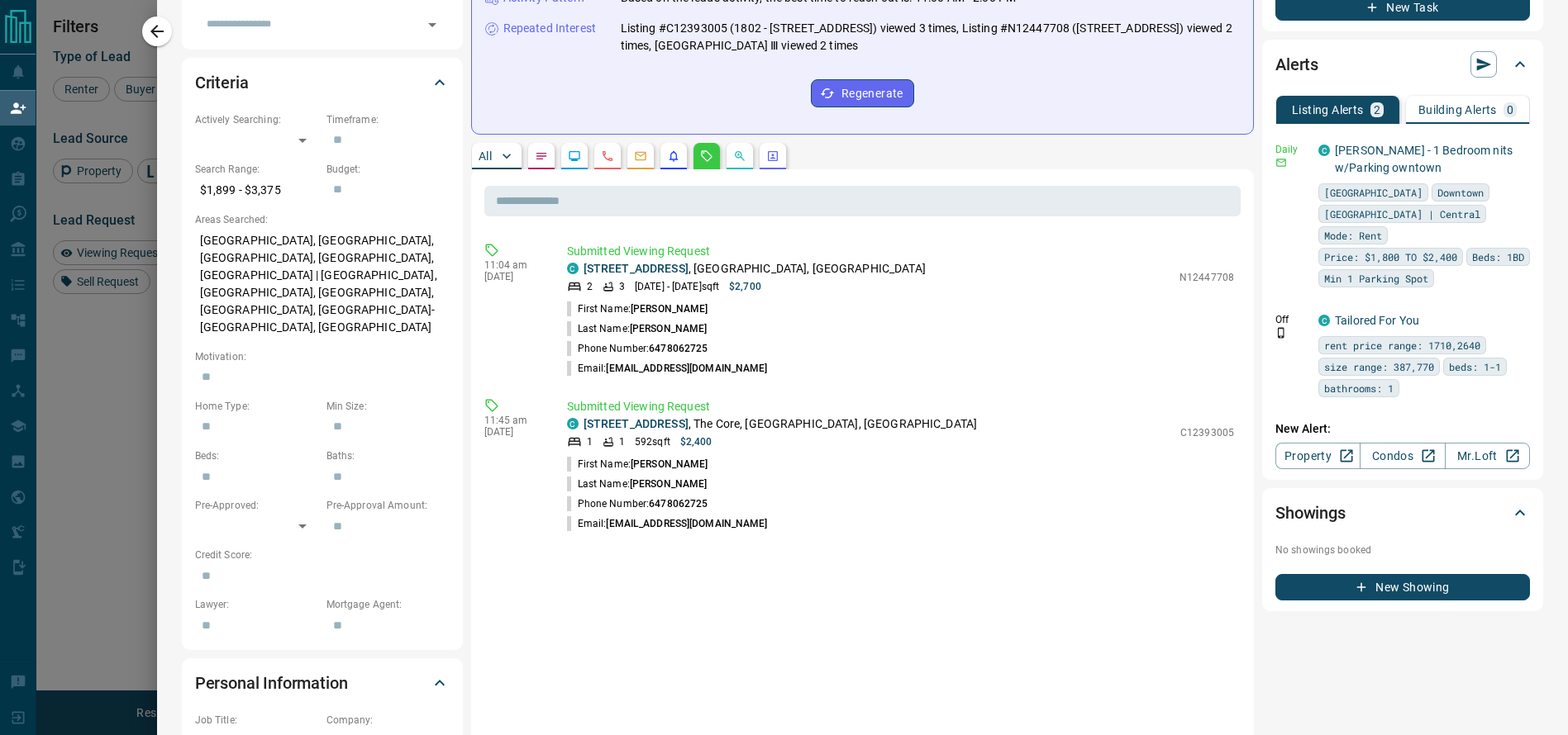
scroll to position [0, 0]
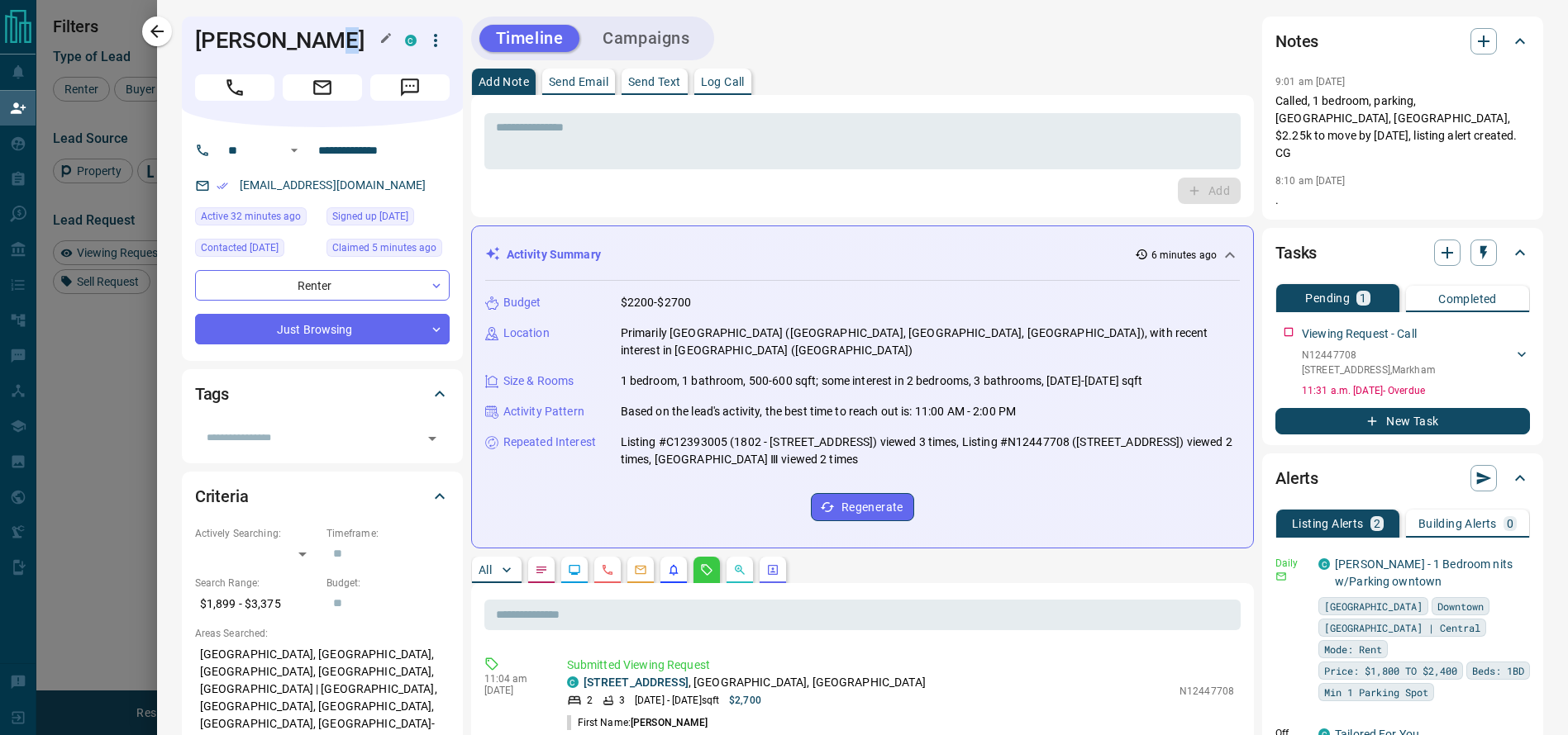
click at [297, 50] on h1 "[PERSON_NAME]" at bounding box center [288, 41] width 185 height 27
click at [297, 50] on h1 "[PERSON_NAME]" at bounding box center [288, 41] width 185 height 27
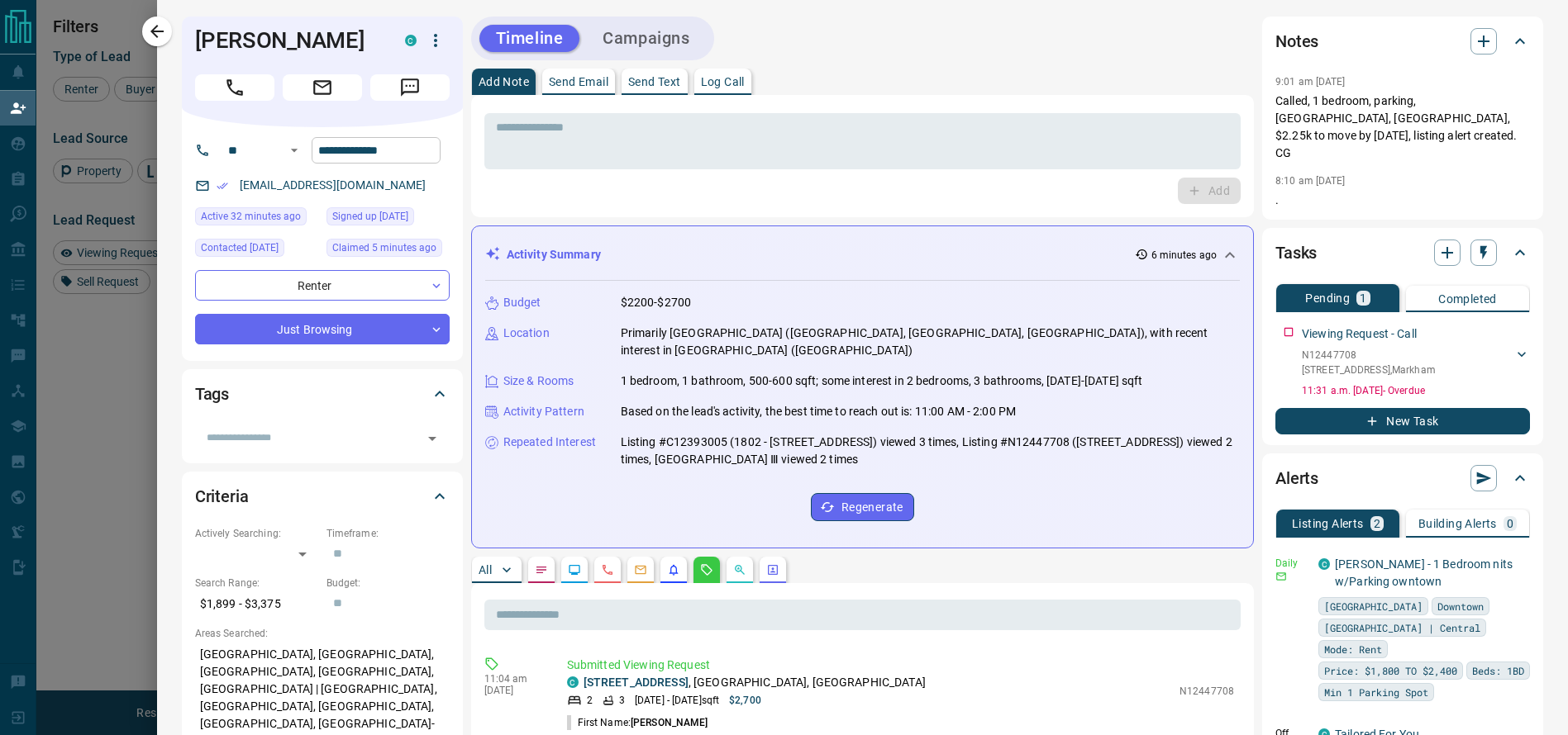
click at [317, 137] on input "**********" at bounding box center [376, 150] width 129 height 27
click at [680, 188] on div "Add" at bounding box center [863, 191] width 756 height 27
click at [675, 154] on div "* ​" at bounding box center [863, 141] width 756 height 56
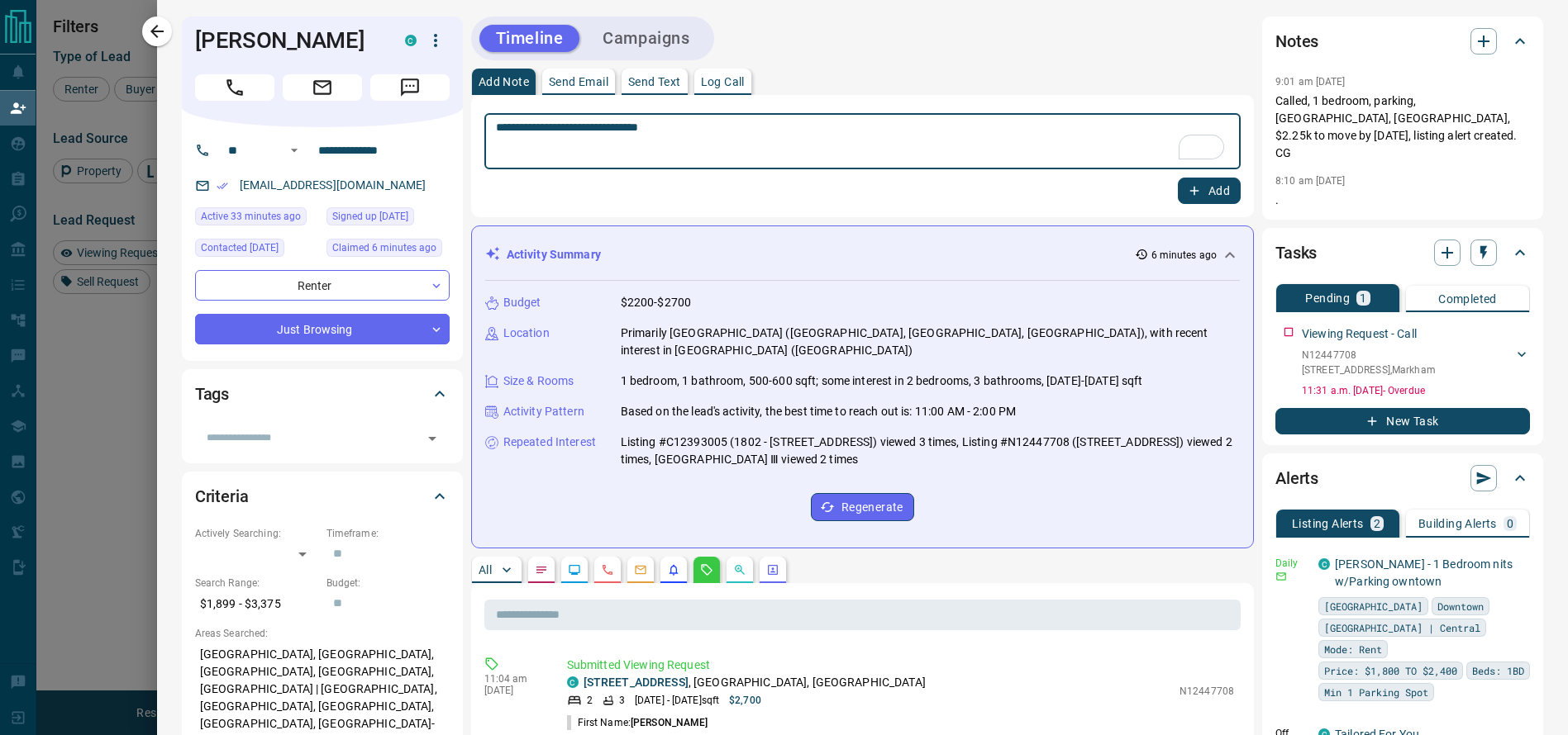
type textarea "**********"
click at [1188, 179] on button "Add" at bounding box center [1210, 191] width 63 height 27
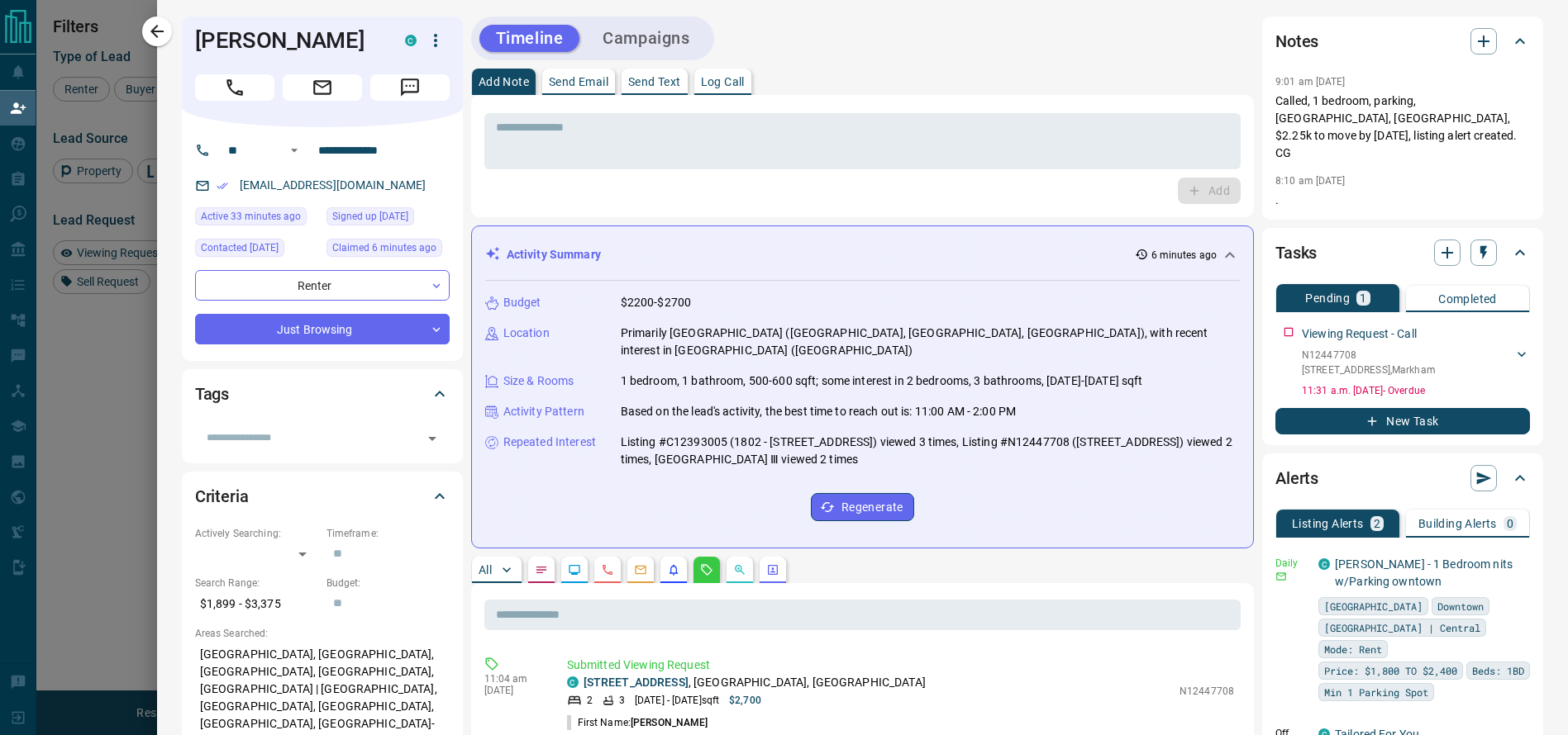
click at [425, 34] on icon "button" at bounding box center [435, 41] width 20 height 20
click at [390, 61] on ul "Reassign Lead Reallocate Mark as Realtor" at bounding box center [384, 98] width 97 height 87
click at [389, 64] on li "Reassign Lead" at bounding box center [384, 74] width 97 height 25
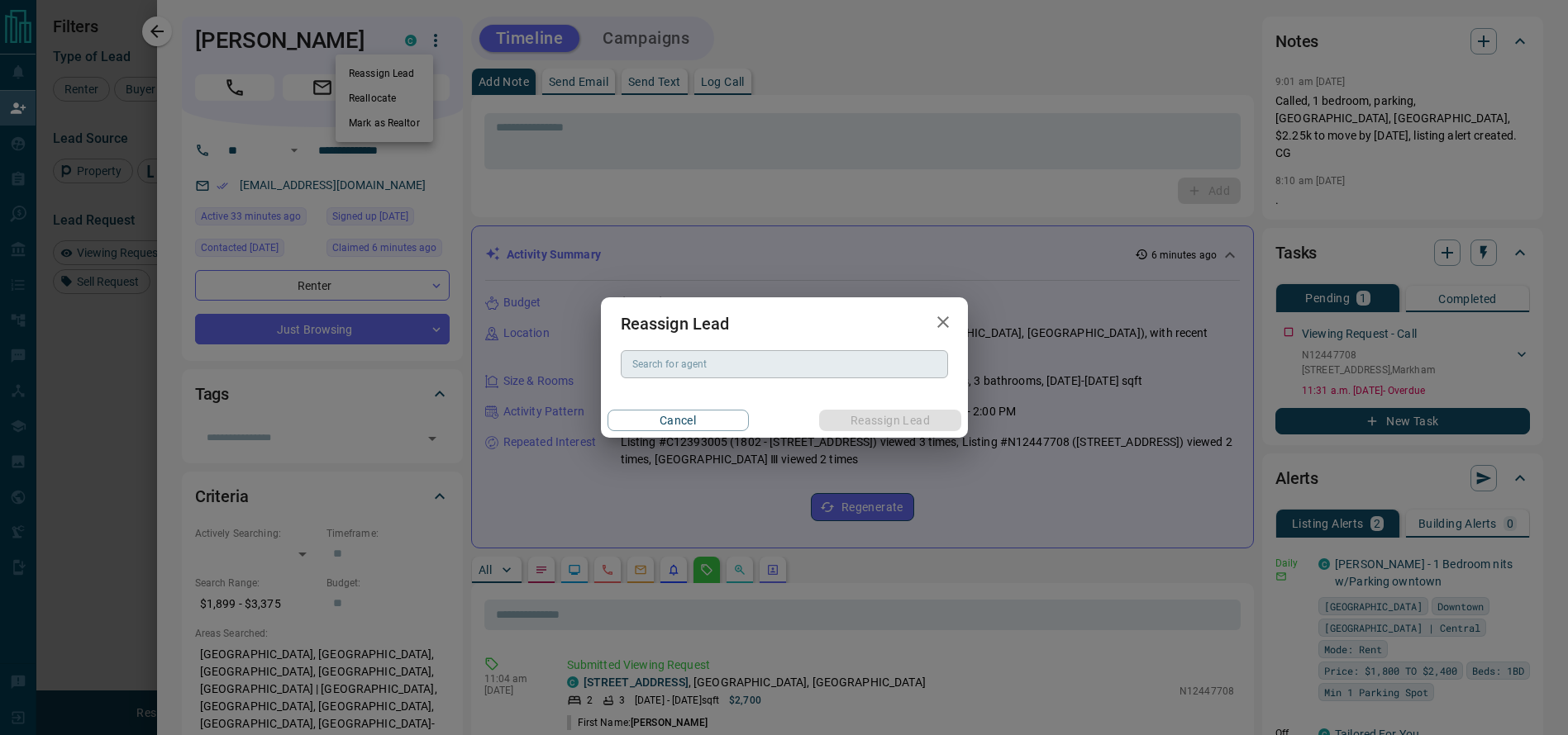
click at [800, 355] on div "Search for agent" at bounding box center [784, 365] width 327 height 28
click at [789, 394] on li "[DEMOGRAPHIC_DATA][PERSON_NAME]" at bounding box center [784, 398] width 327 height 25
type input "**********"
click at [893, 416] on button "Reassign Lead" at bounding box center [890, 420] width 141 height 22
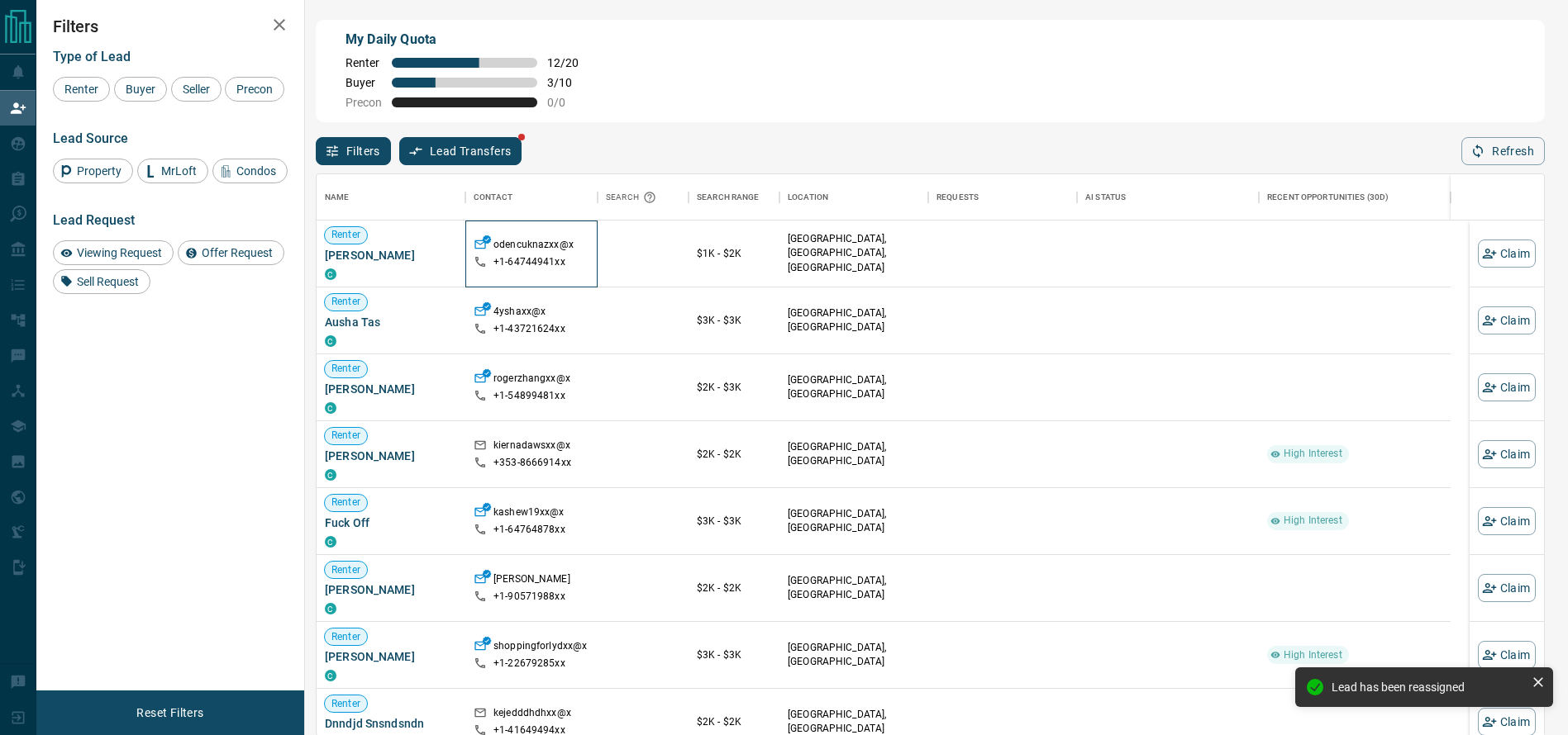
click at [582, 283] on div "odencuknazxx@x +1- 64744941xx" at bounding box center [531, 254] width 116 height 66
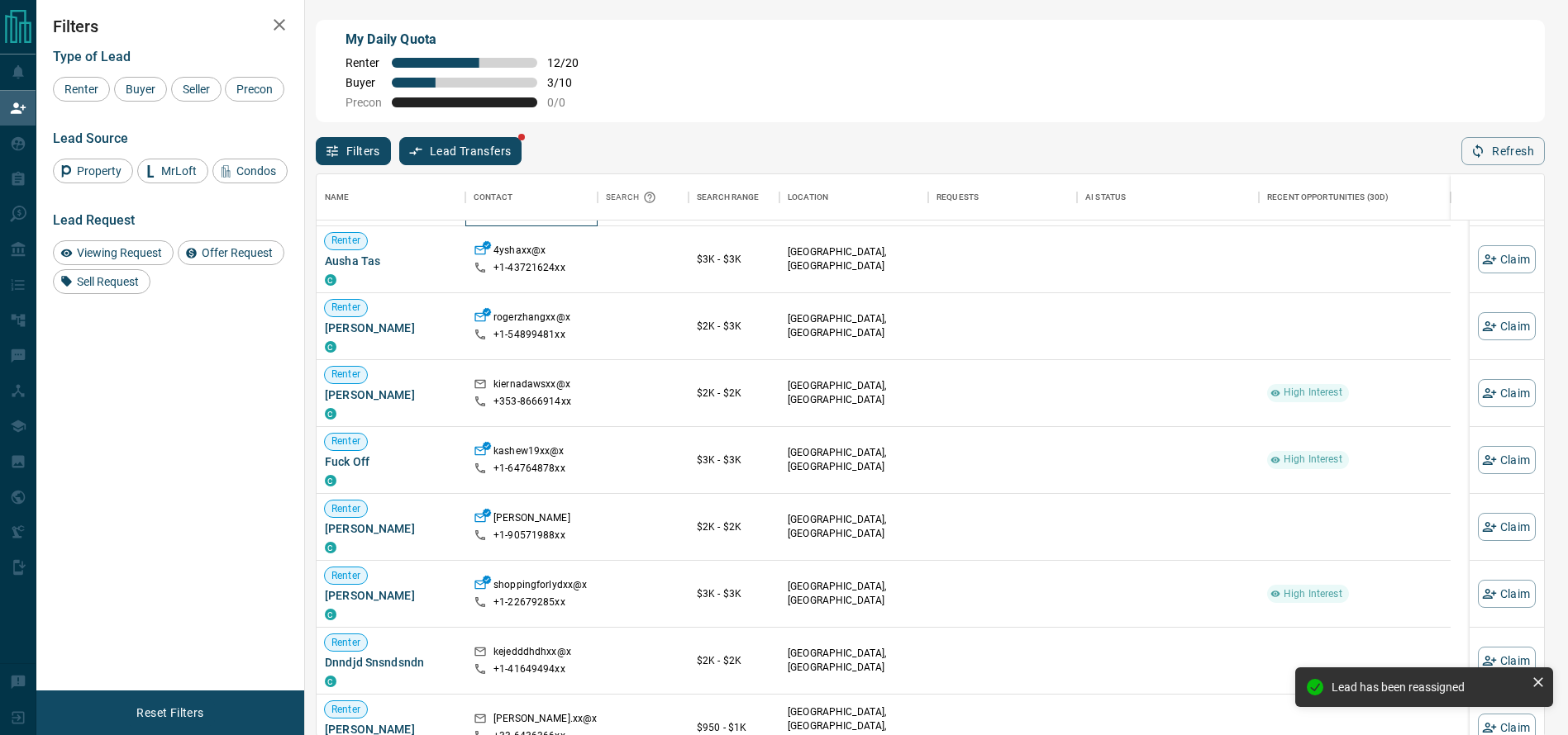
scroll to position [0, 0]
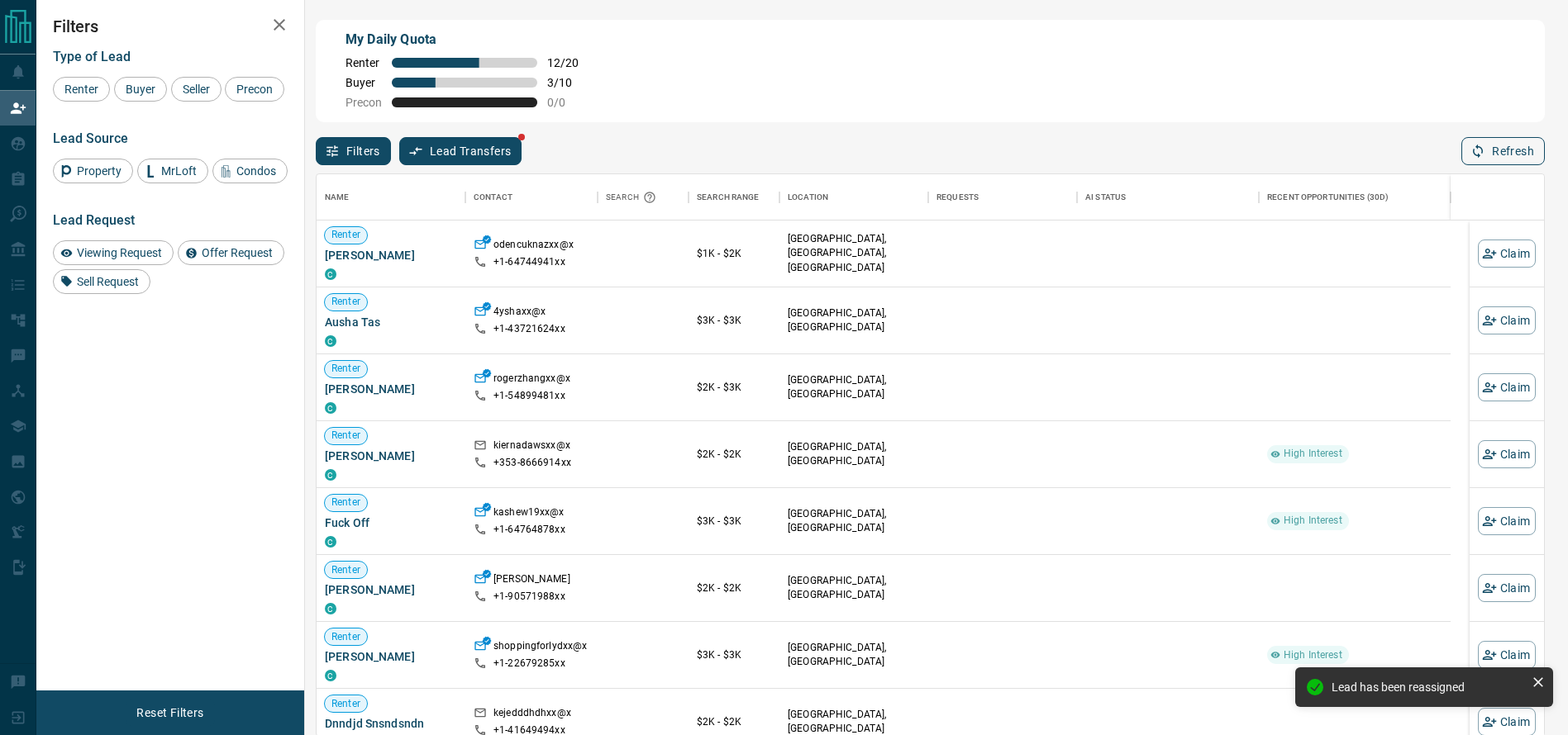
click at [1486, 158] on icon "button" at bounding box center [1478, 151] width 15 height 15
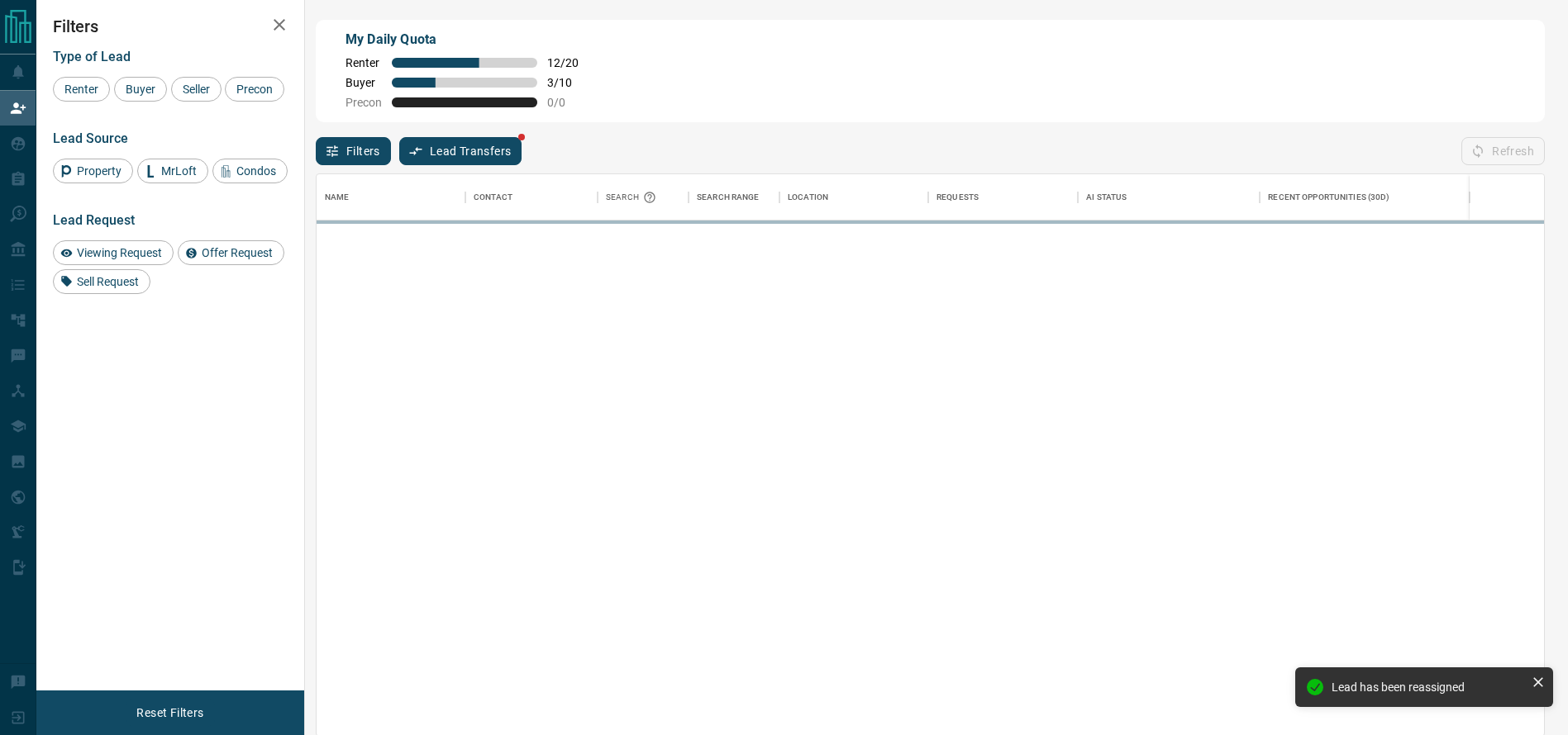
scroll to position [543, 1209]
